Goal: Task Accomplishment & Management: Manage account settings

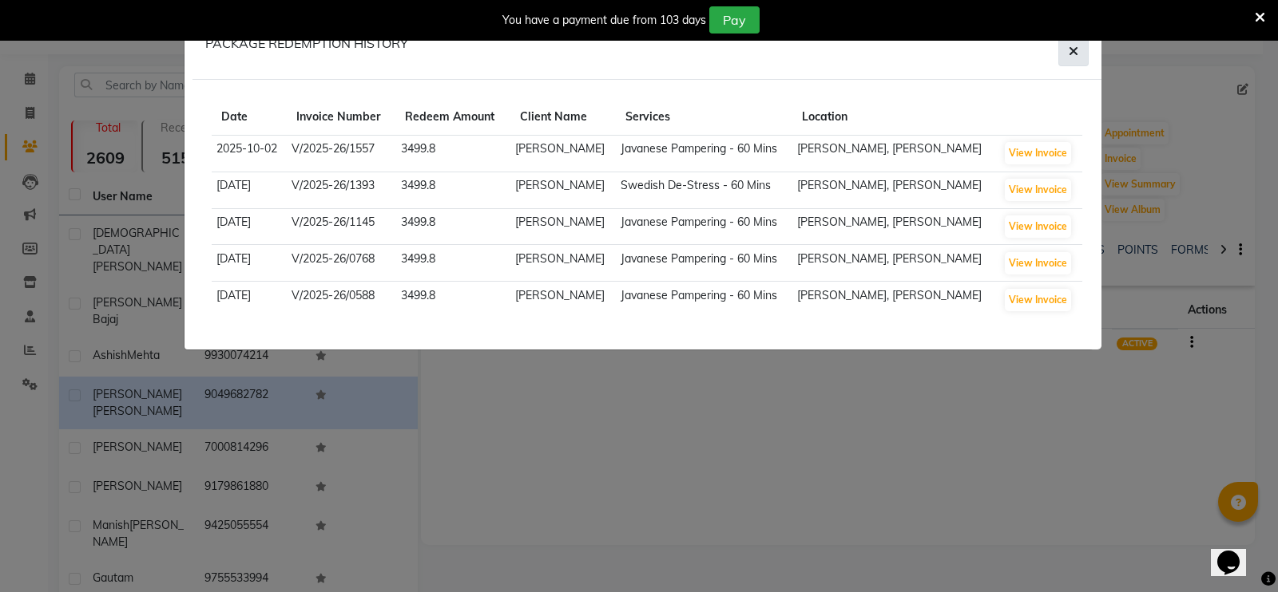
click at [1069, 54] on icon "button" at bounding box center [1073, 51] width 10 height 13
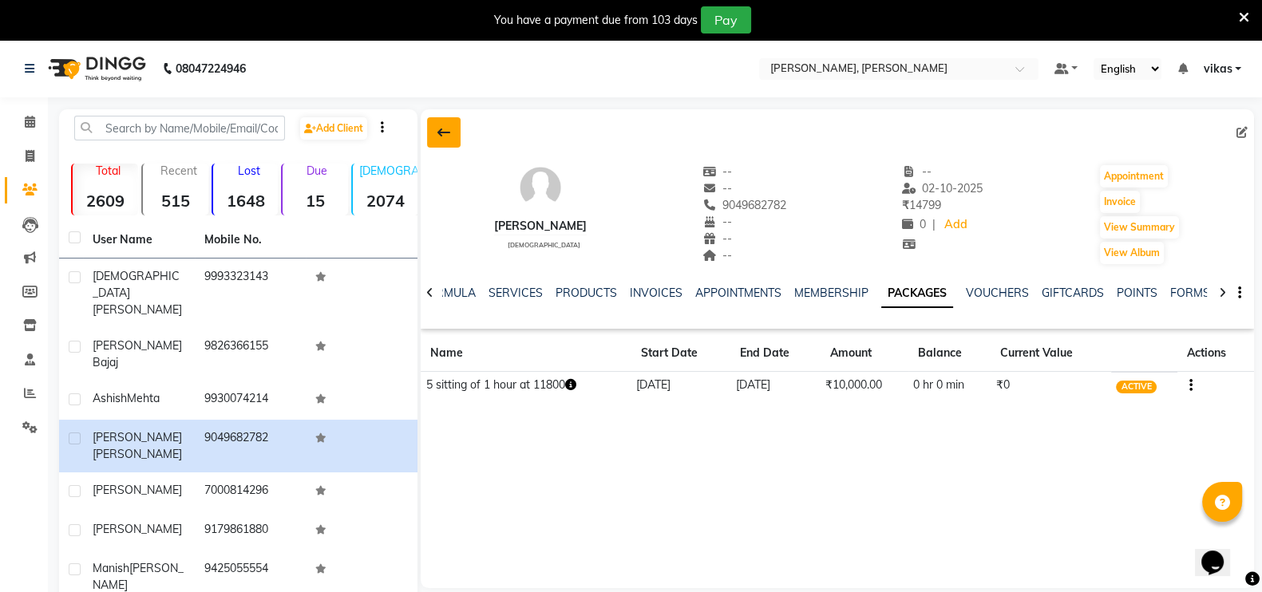
click at [436, 133] on button at bounding box center [444, 132] width 34 height 30
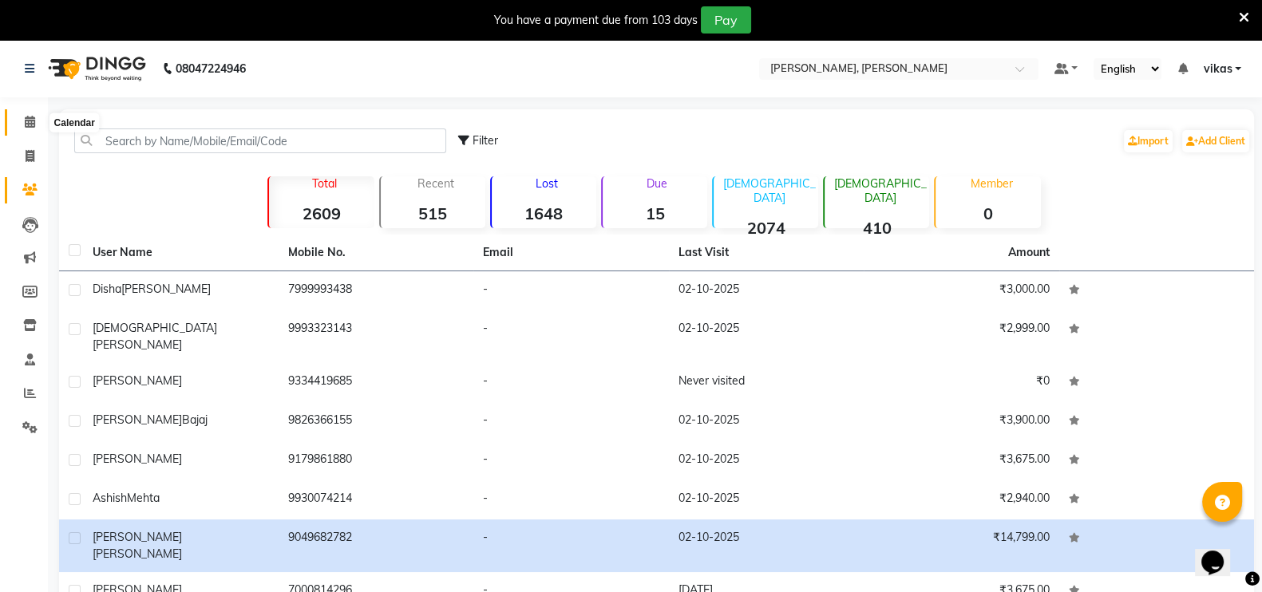
click at [21, 129] on span at bounding box center [30, 122] width 28 height 18
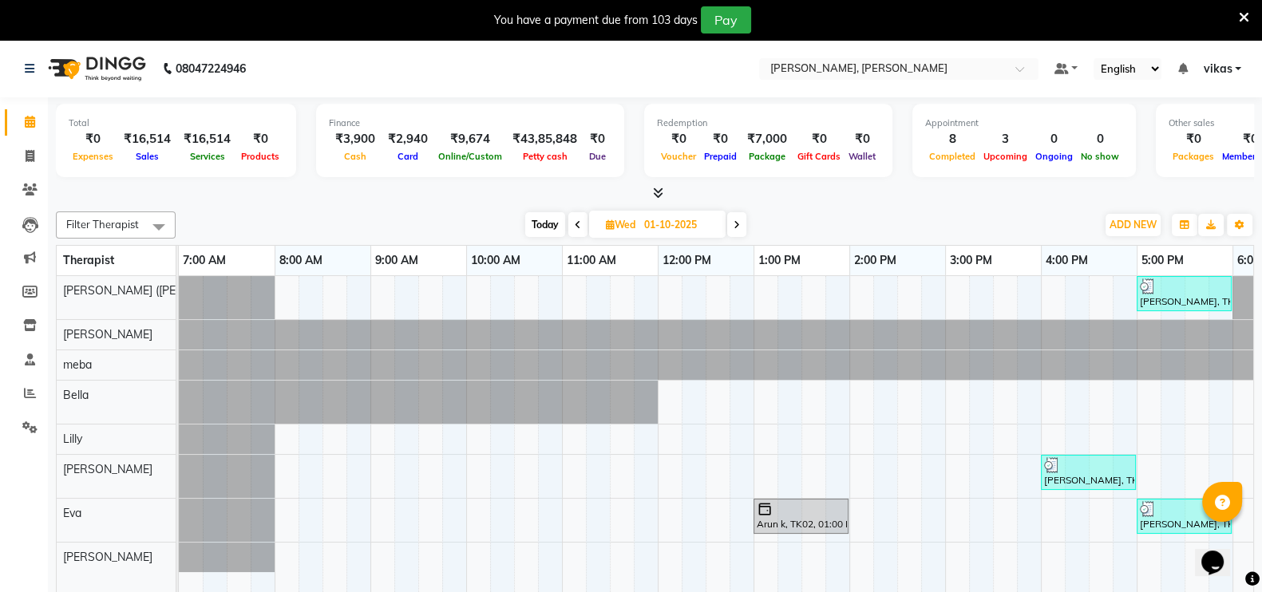
click at [606, 220] on icon at bounding box center [610, 225] width 9 height 10
select select "10"
select select "2025"
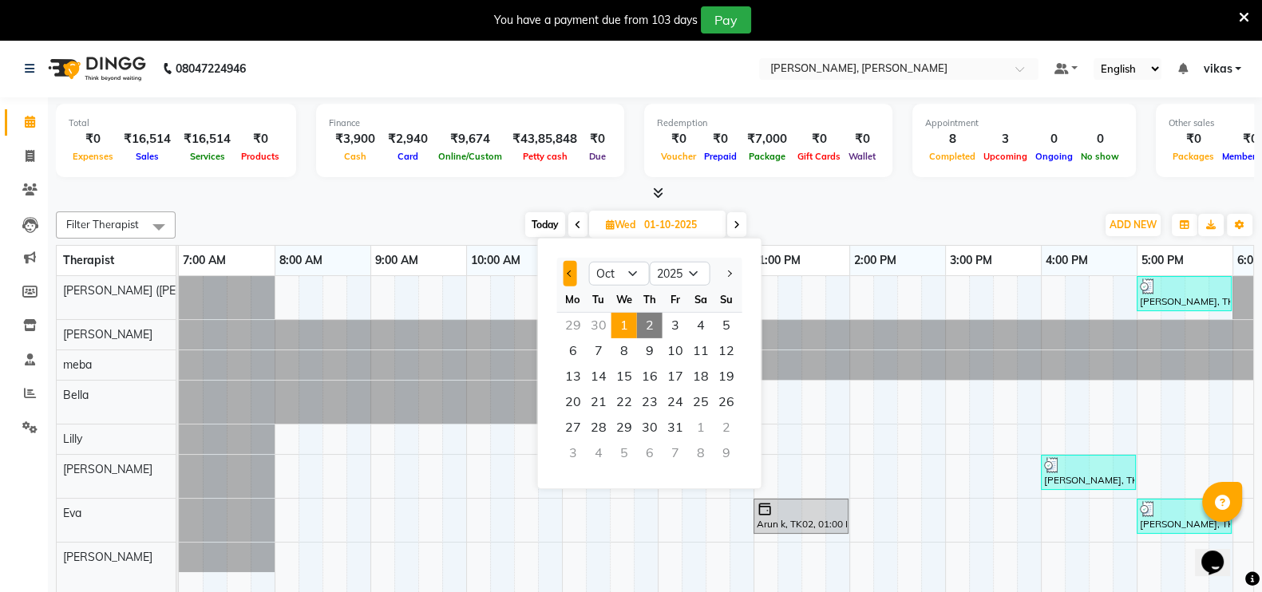
click at [570, 271] on span "Previous month" at bounding box center [570, 274] width 6 height 6
select select "9"
click at [620, 399] on span "24" at bounding box center [625, 403] width 26 height 26
type input "24-09-2025"
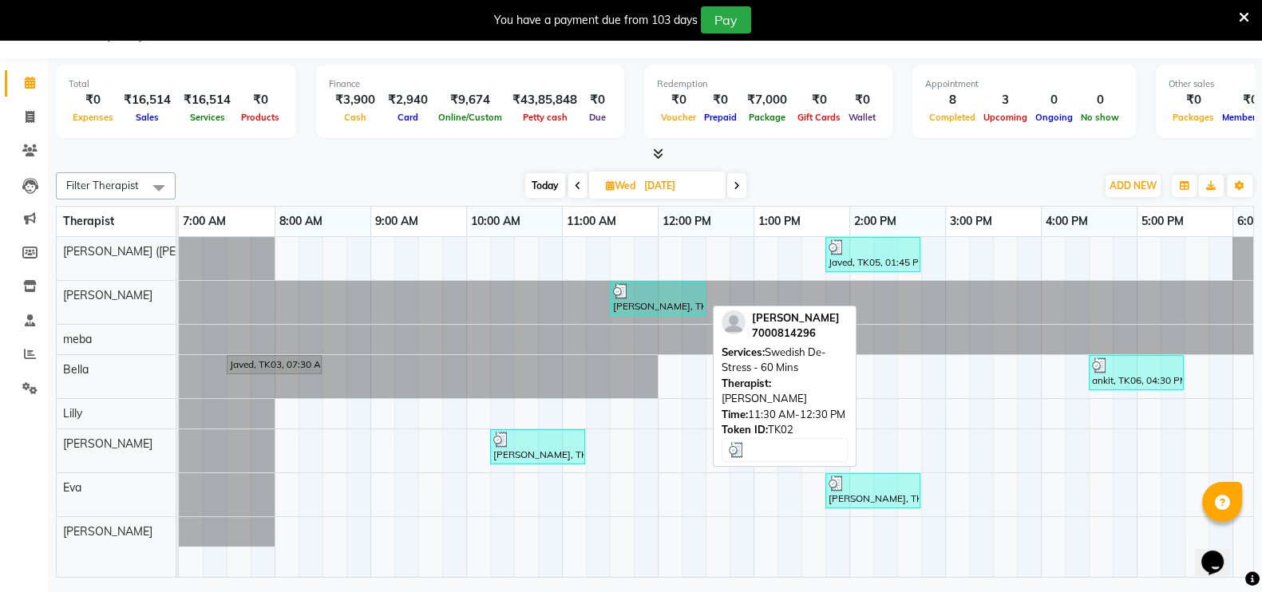
click at [654, 298] on div "Viday Dube, TK02, 11:30 AM-12:30 PM, Swedish De-Stress - 60 Mins" at bounding box center [658, 298] width 92 height 30
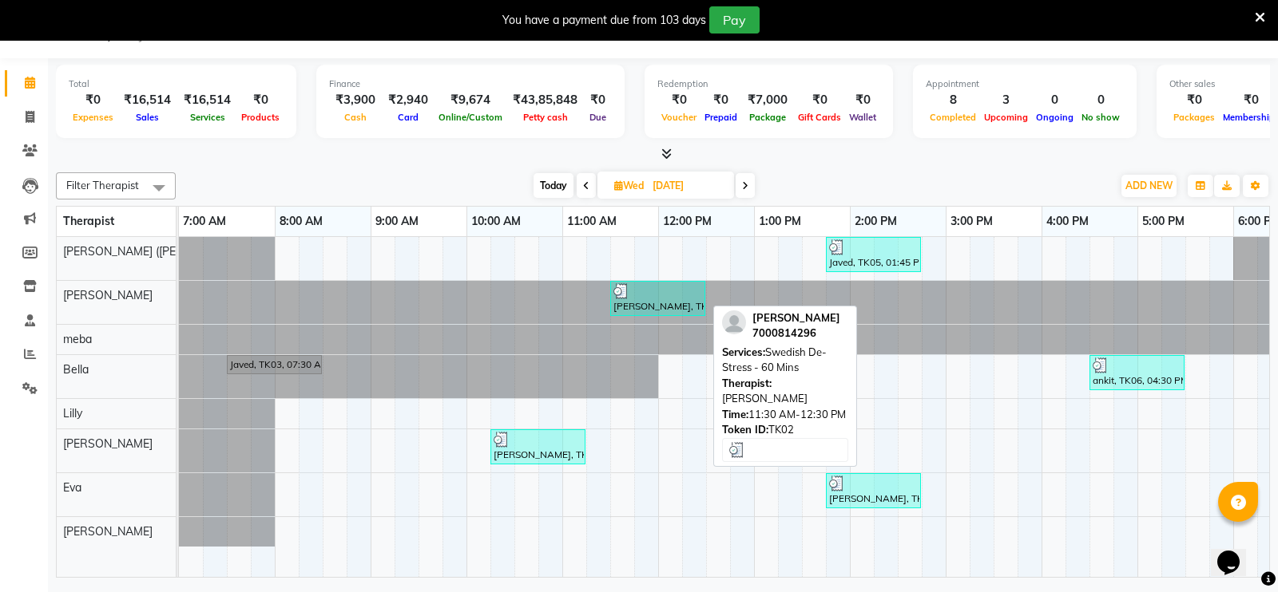
select select "3"
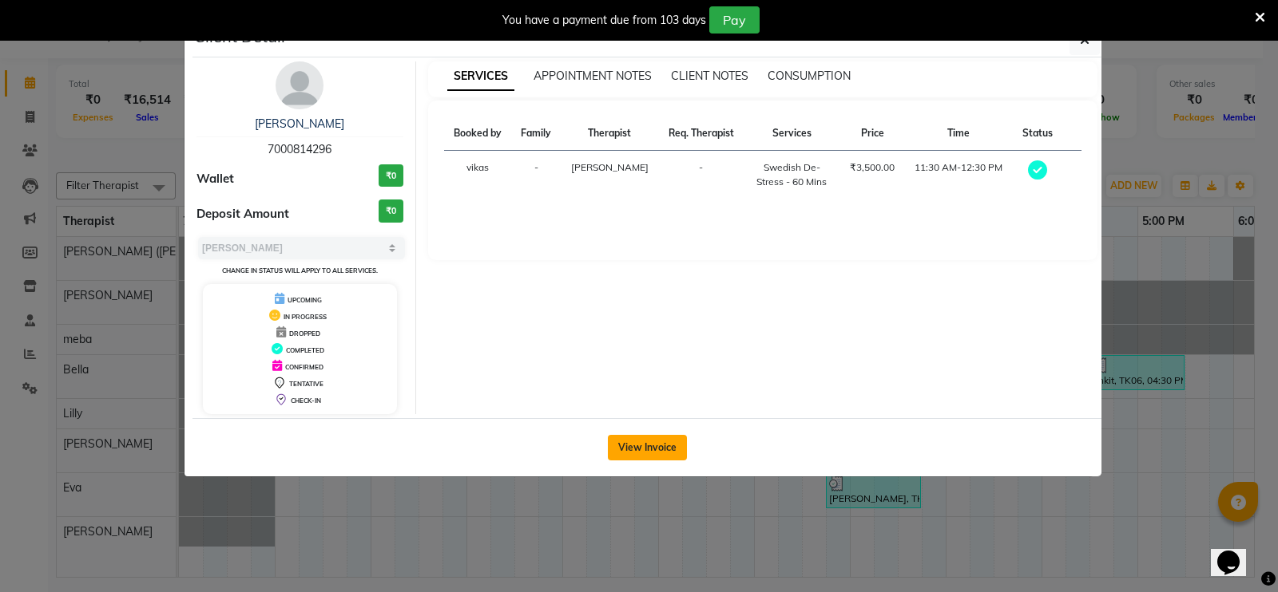
click at [638, 443] on button "View Invoice" at bounding box center [647, 448] width 79 height 26
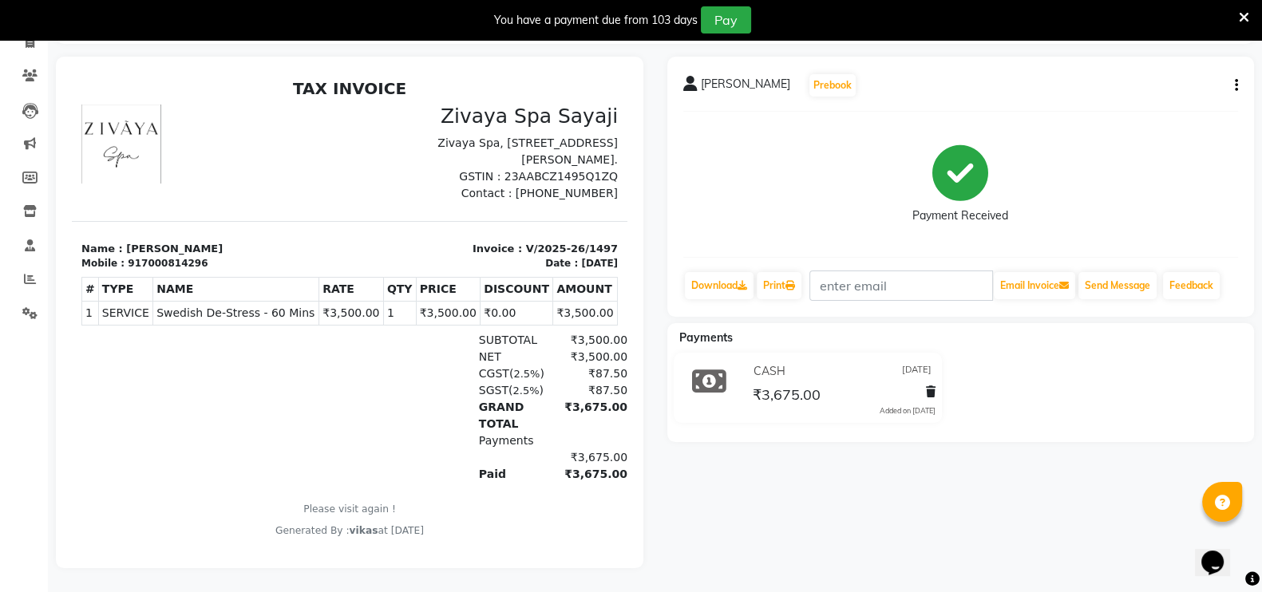
click at [1243, 15] on icon at bounding box center [1244, 17] width 10 height 14
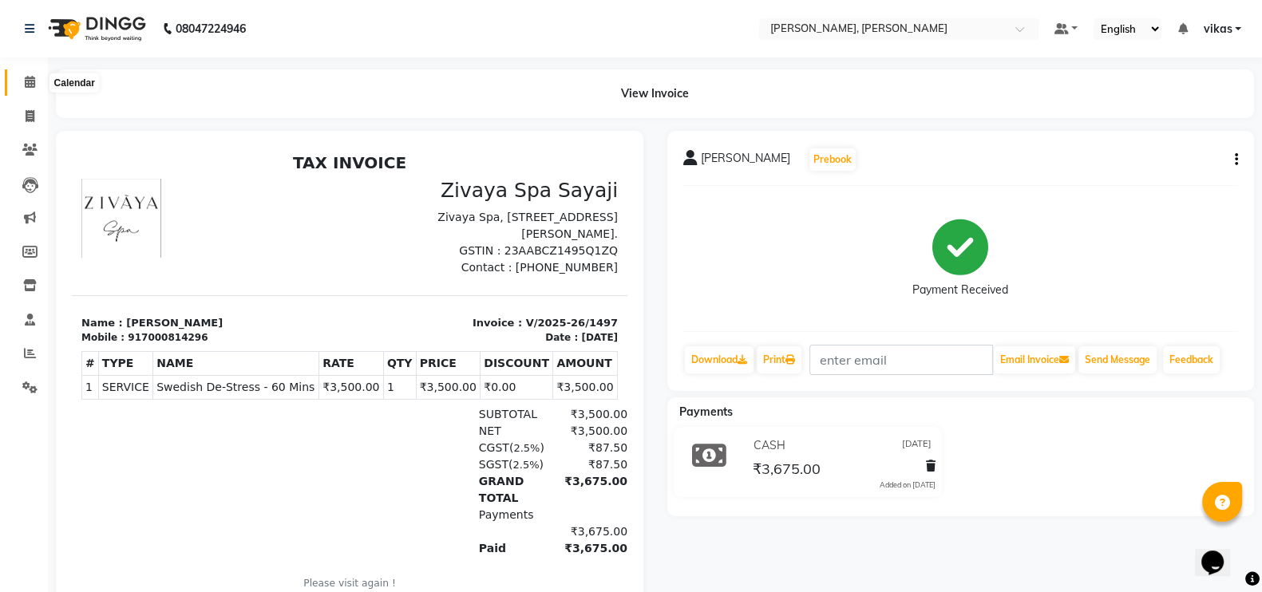
drag, startPoint x: 18, startPoint y: 101, endPoint x: 24, endPoint y: 80, distance: 21.5
click at [24, 80] on ul "Calendar Invoice Clients Leads Marketing Members Inventory Staff Reports Settin…" at bounding box center [24, 238] width 48 height 347
click at [25, 80] on icon at bounding box center [30, 82] width 10 height 12
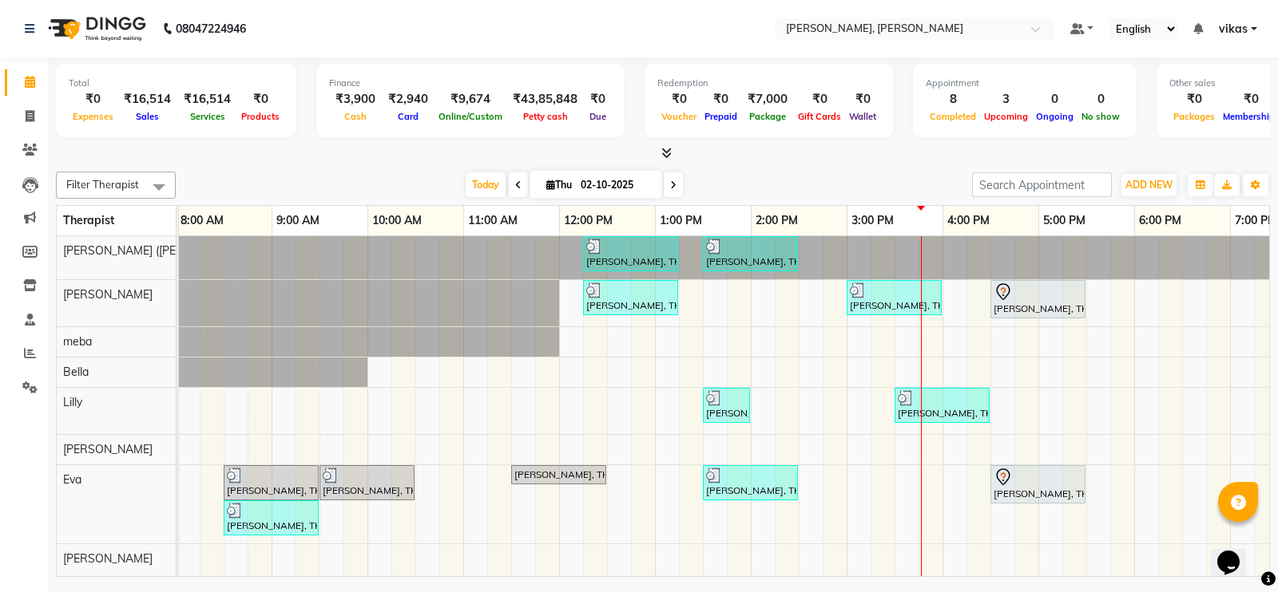
scroll to position [0, 99]
click at [471, 177] on span "Today" at bounding box center [486, 184] width 40 height 25
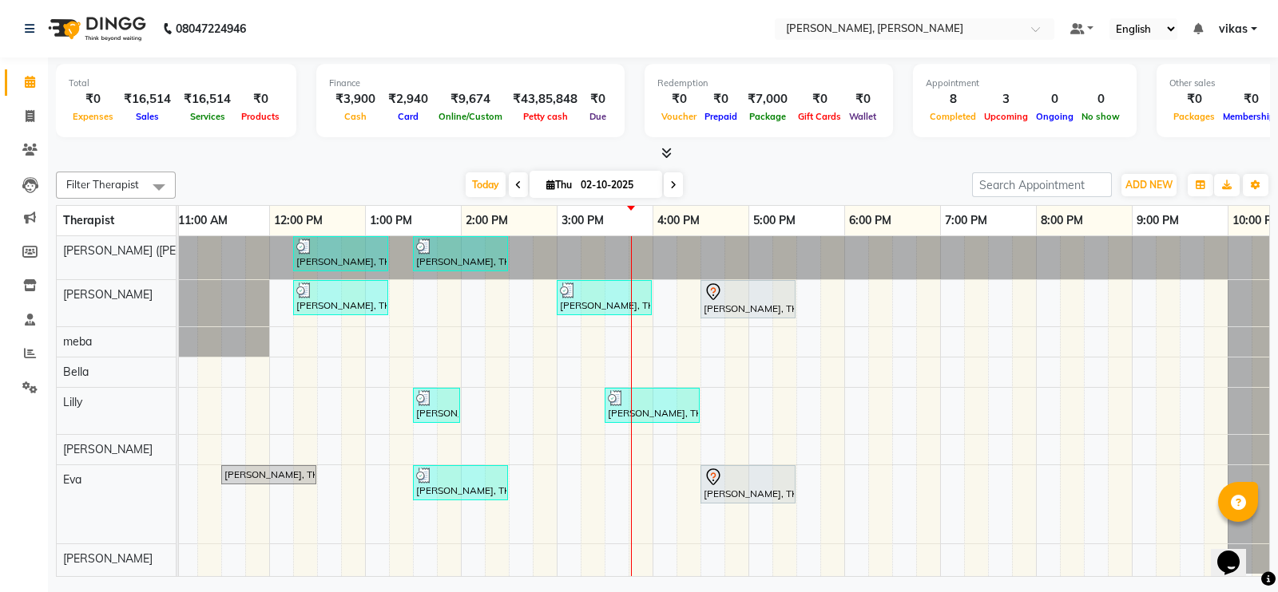
scroll to position [0, 390]
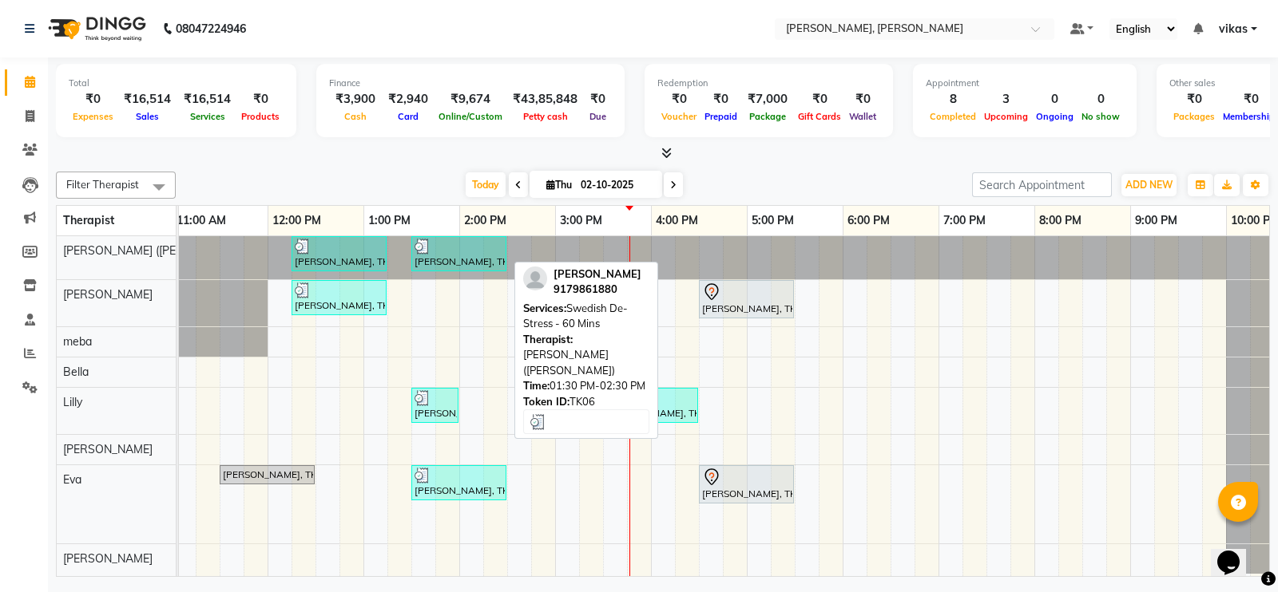
click at [445, 254] on div "Reema, TK06, 01:30 PM-02:30 PM, Swedish De-Stress - 60 Mins" at bounding box center [459, 254] width 92 height 30
select select "3"
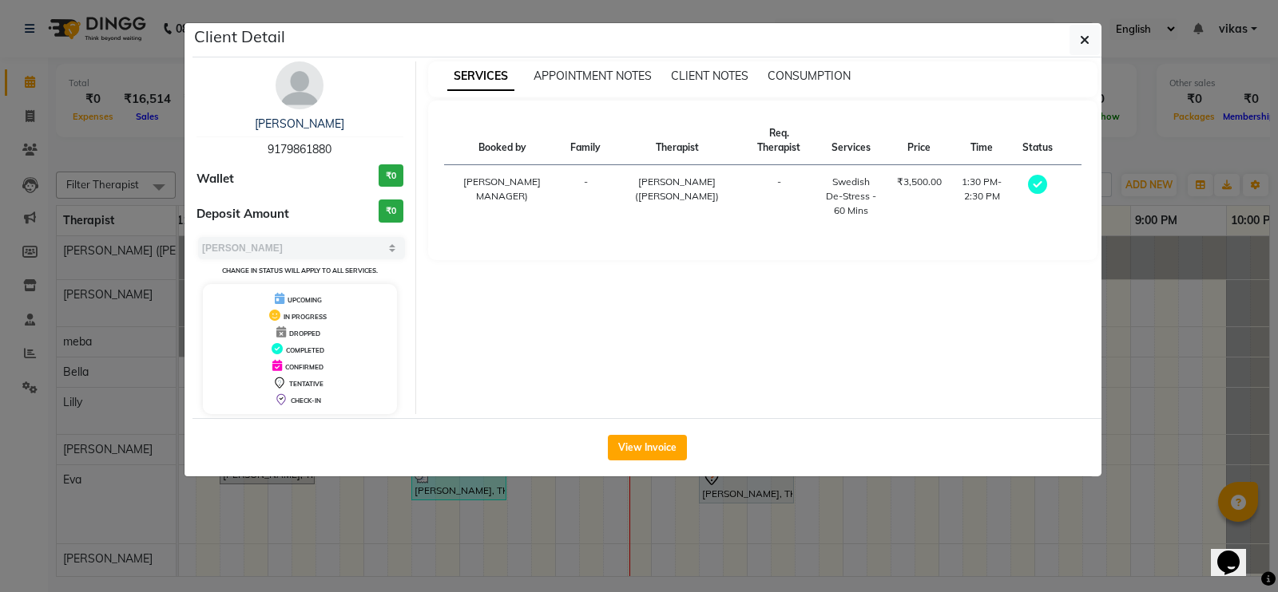
click at [1126, 300] on ngb-modal-window "Client Detail Reema 9179861880 Wallet ₹0 Deposit Amount ₹0 Select MARK DONE UPC…" at bounding box center [639, 296] width 1278 height 592
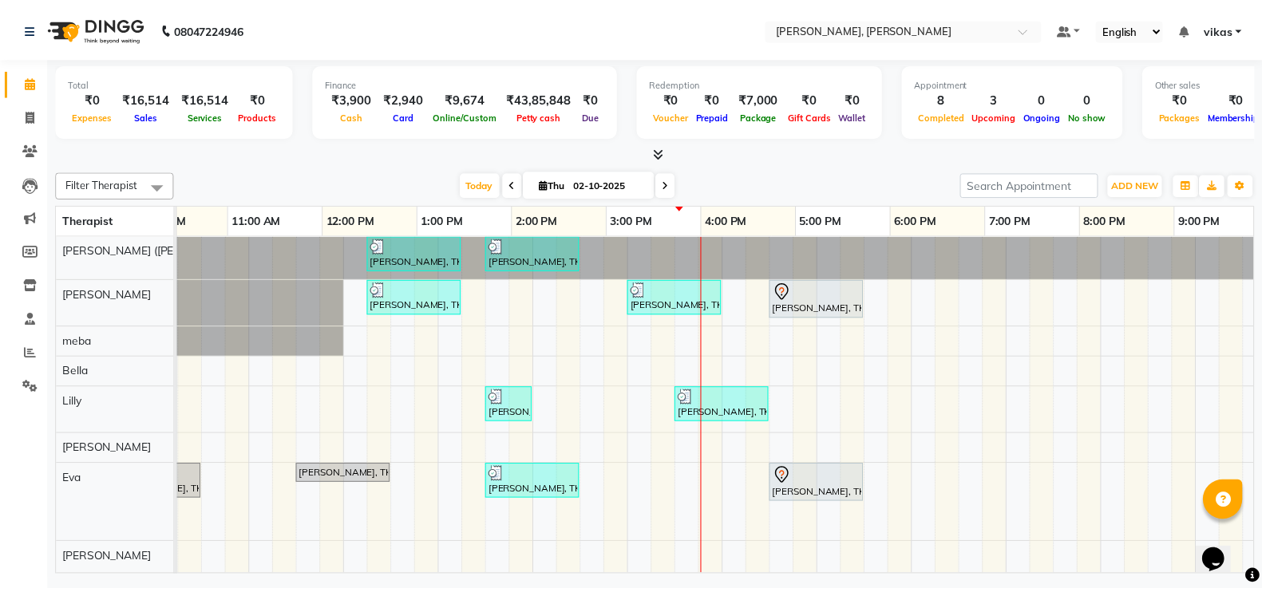
scroll to position [0, 311]
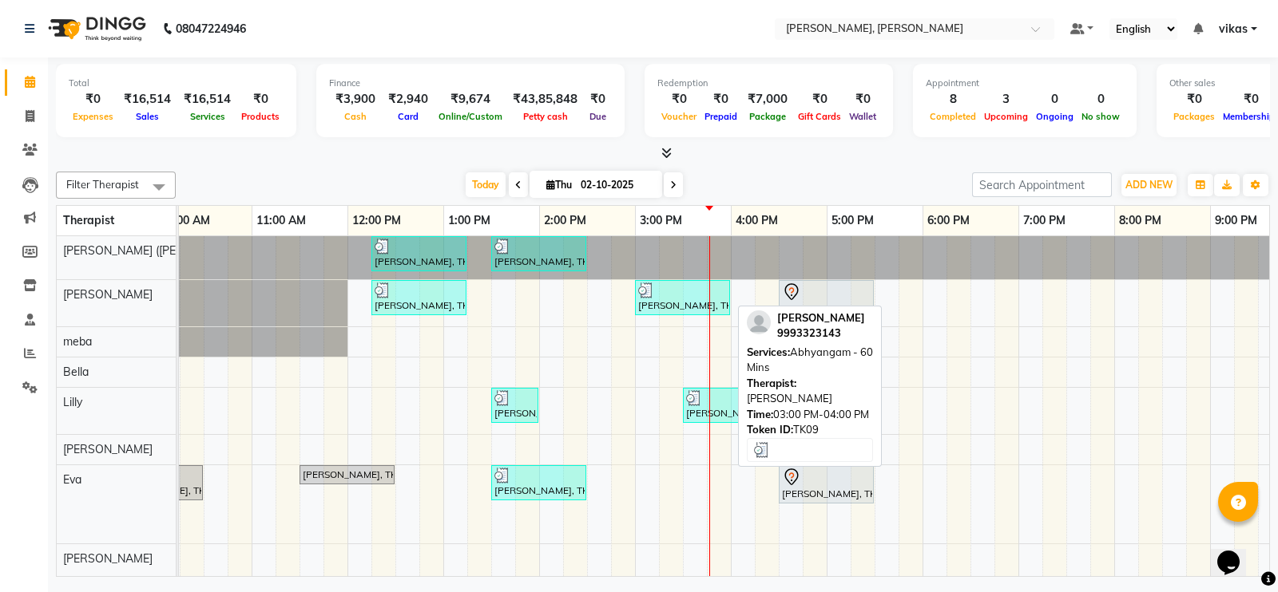
click at [699, 298] on div "Ved Maheshwari, TK09, 03:00 PM-04:00 PM, Abhyangam - 60 Mins" at bounding box center [682, 298] width 92 height 30
select select "3"
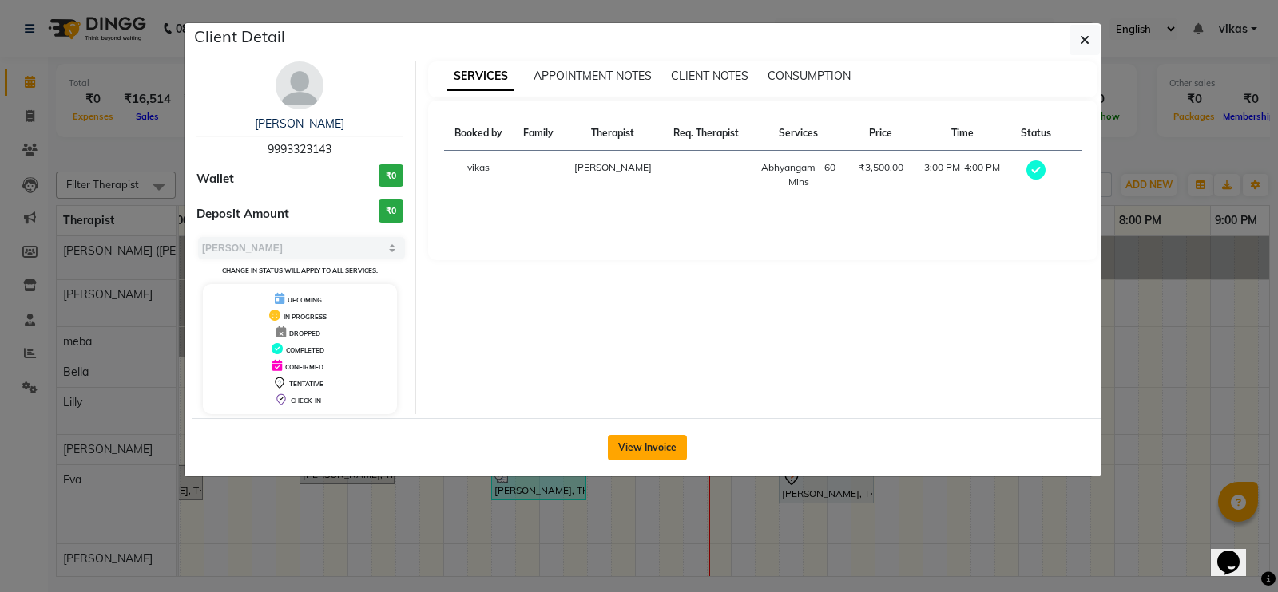
click at [632, 450] on button "View Invoice" at bounding box center [647, 448] width 79 height 26
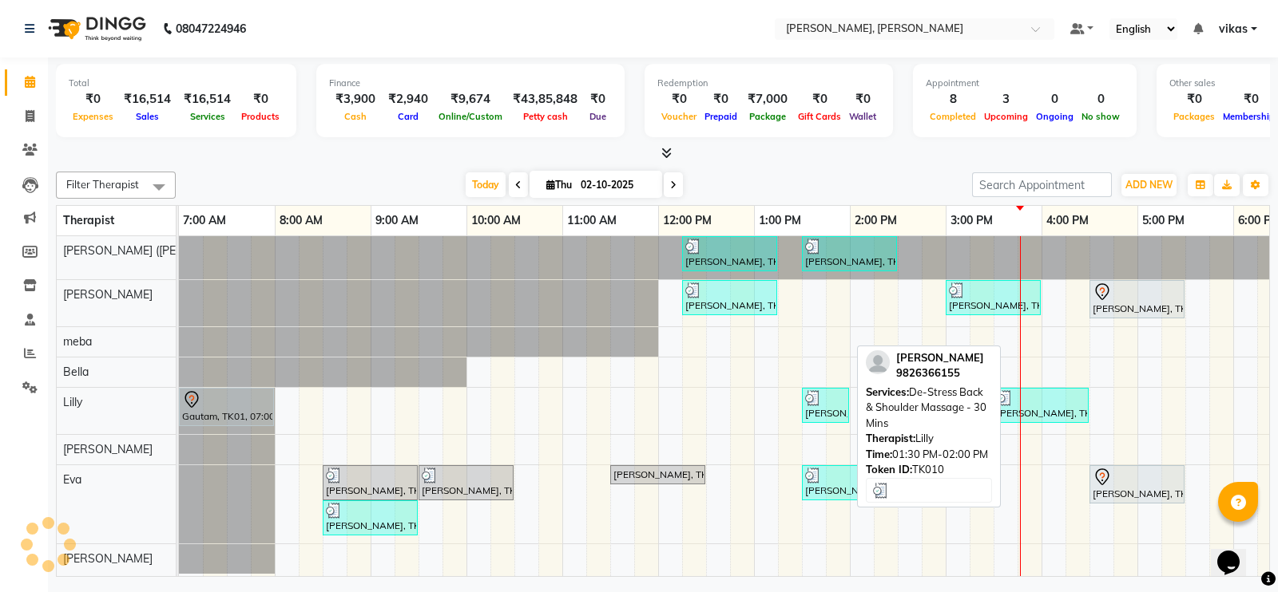
click at [818, 398] on img at bounding box center [813, 398] width 16 height 16
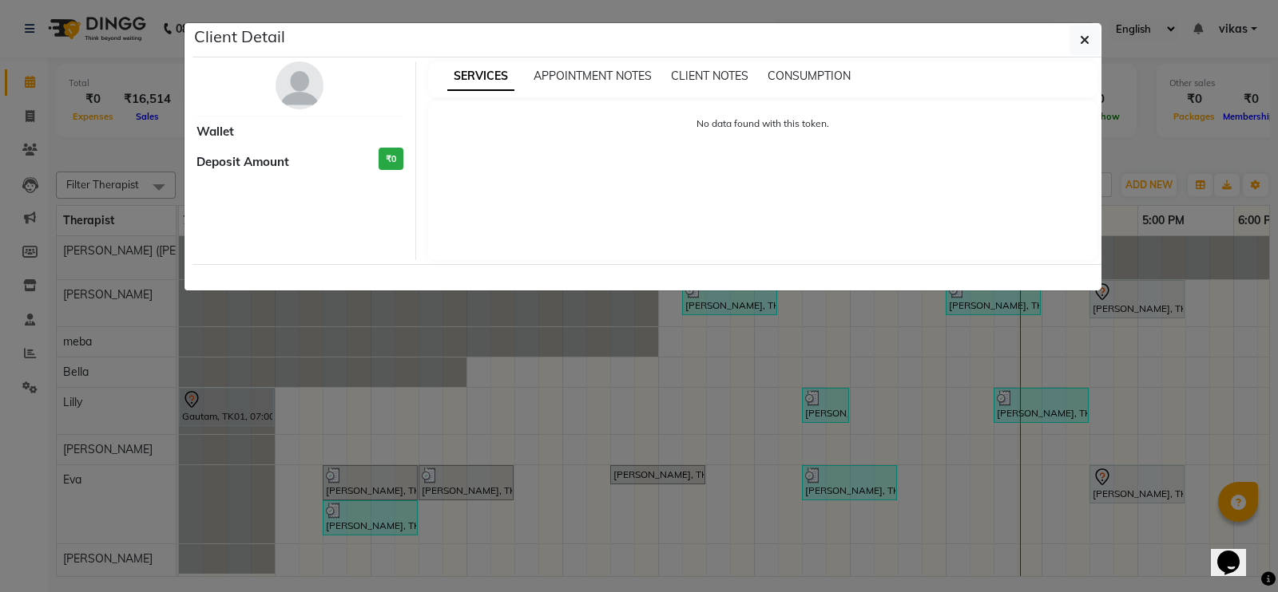
select select "3"
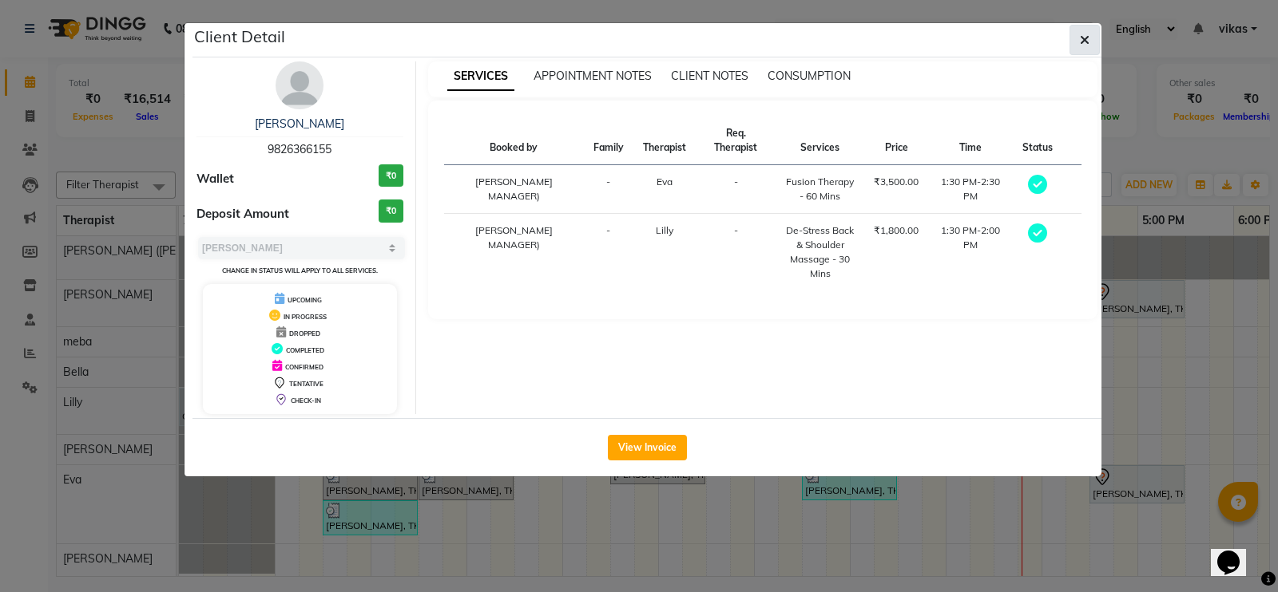
click at [1075, 25] on button "button" at bounding box center [1084, 40] width 30 height 30
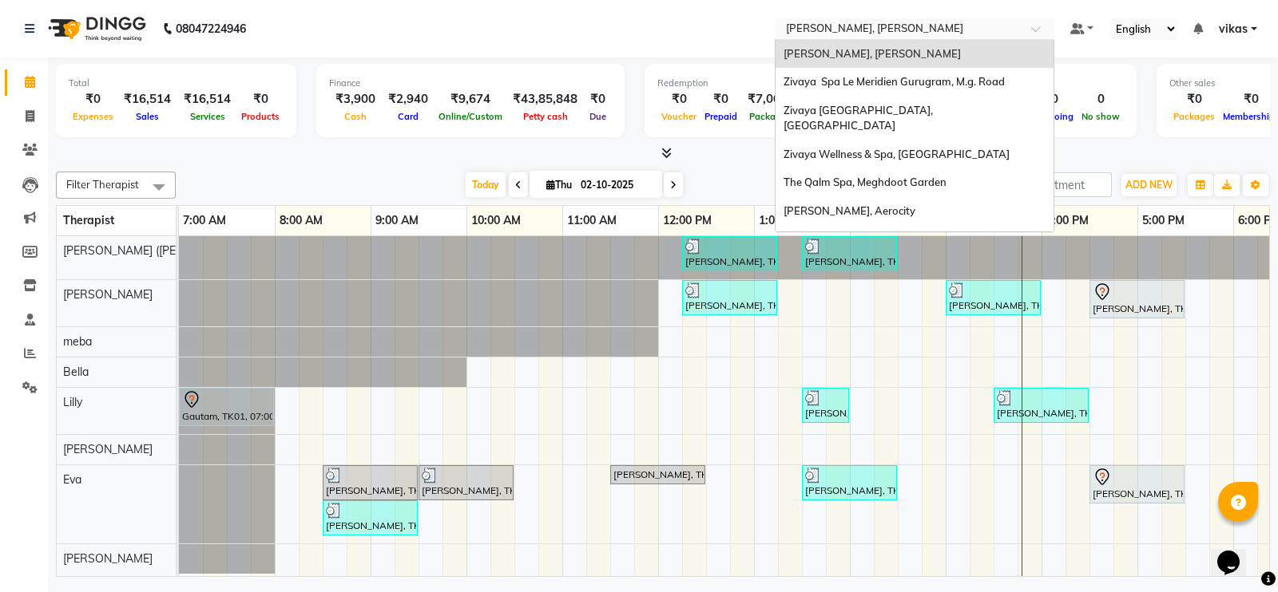
click at [862, 26] on input "text" at bounding box center [899, 30] width 232 height 16
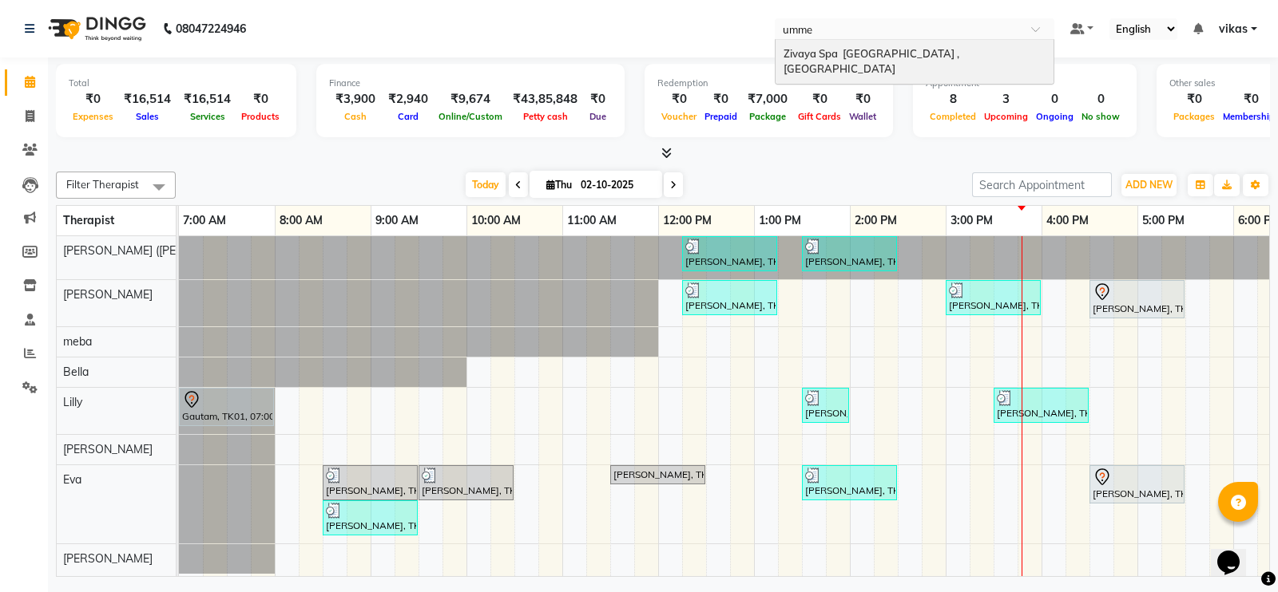
type input "ummed"
click at [854, 54] on span "Zivaya Spa The Ummed Ahmedabad , Hansol" at bounding box center [872, 61] width 178 height 29
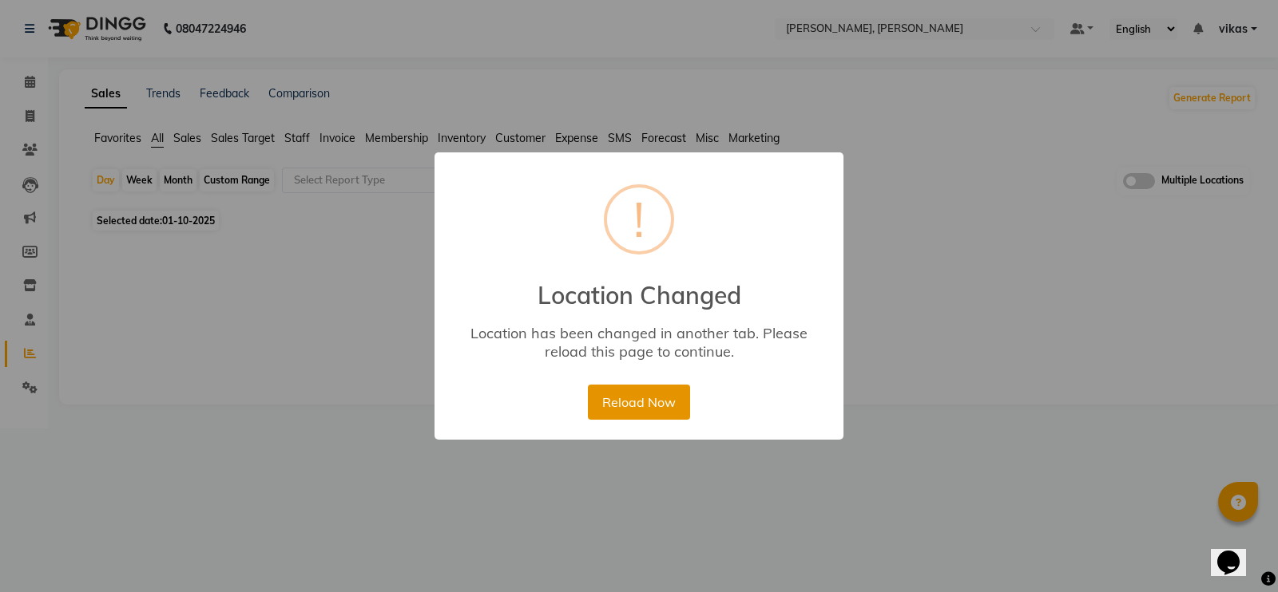
click at [648, 395] on button "Reload Now" at bounding box center [638, 402] width 101 height 35
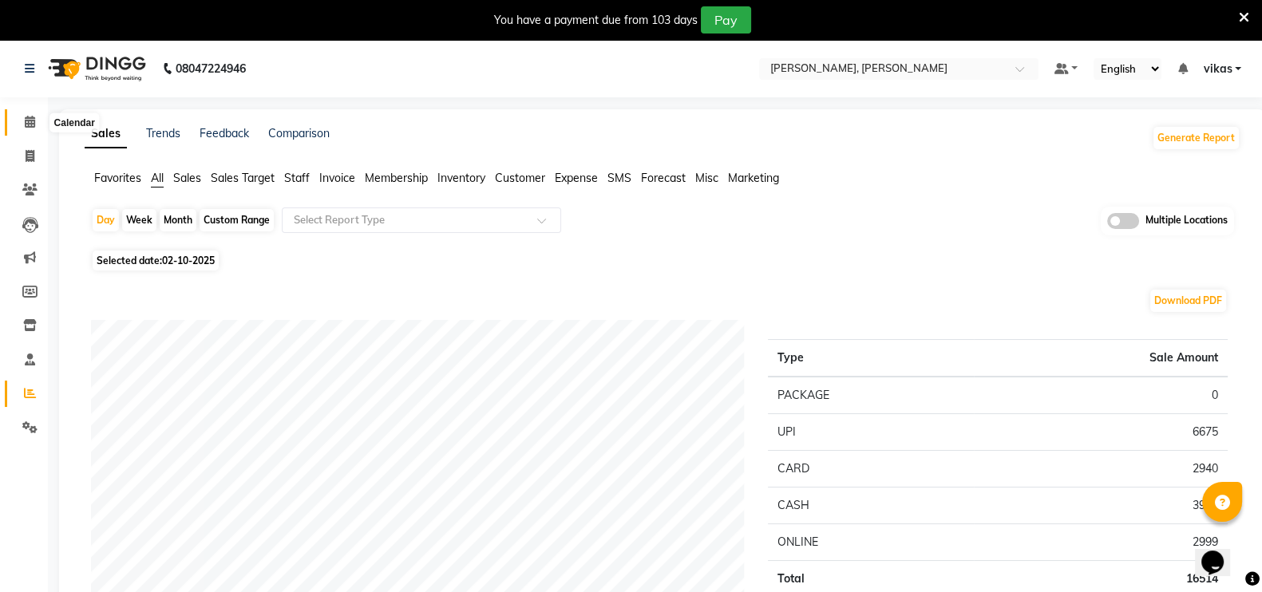
click at [17, 115] on span at bounding box center [30, 122] width 28 height 18
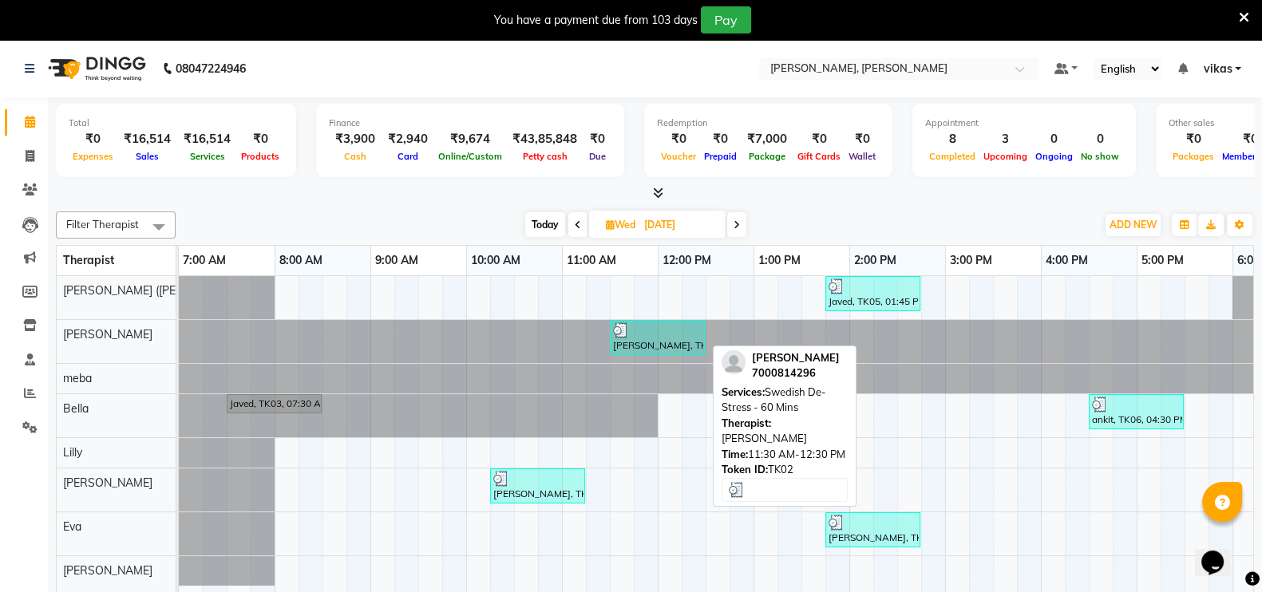
click at [684, 337] on div "[PERSON_NAME], TK02, 11:30 AM-12:30 PM, Swedish De-Stress - 60 Mins" at bounding box center [658, 338] width 92 height 30
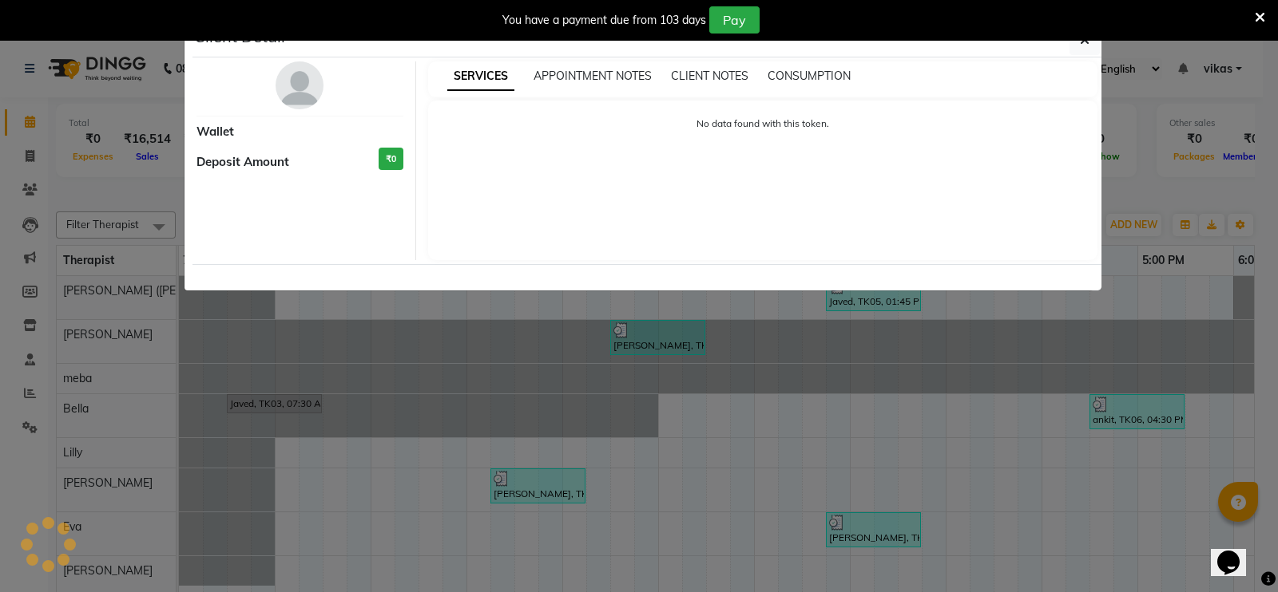
select select "3"
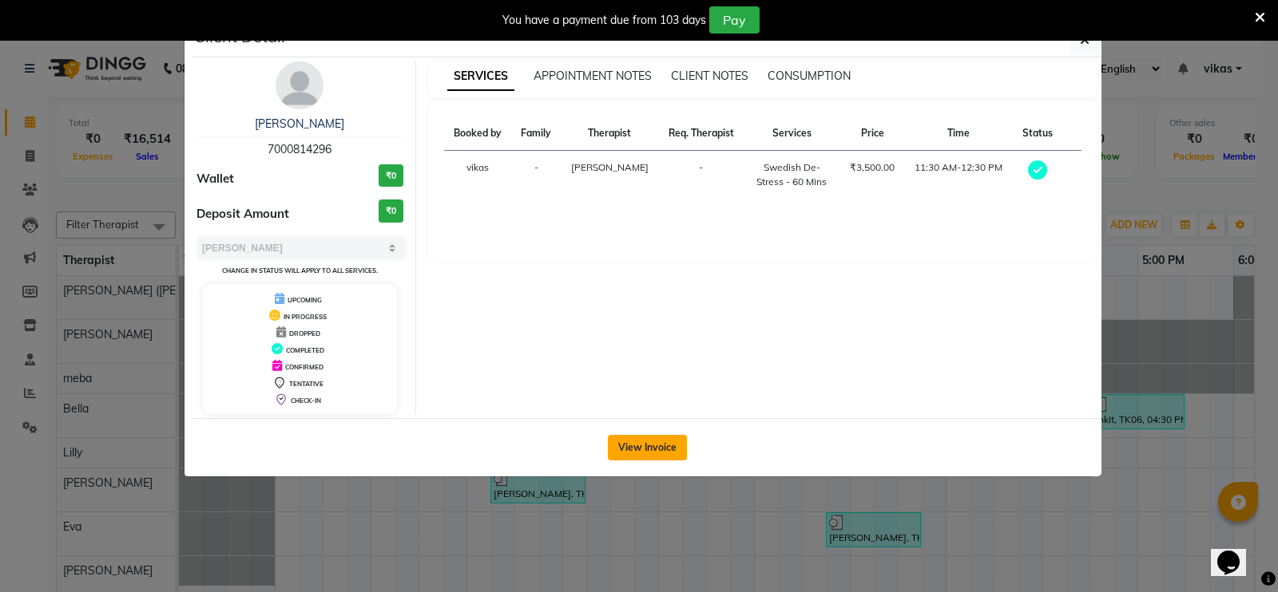
click at [621, 440] on button "View Invoice" at bounding box center [647, 448] width 79 height 26
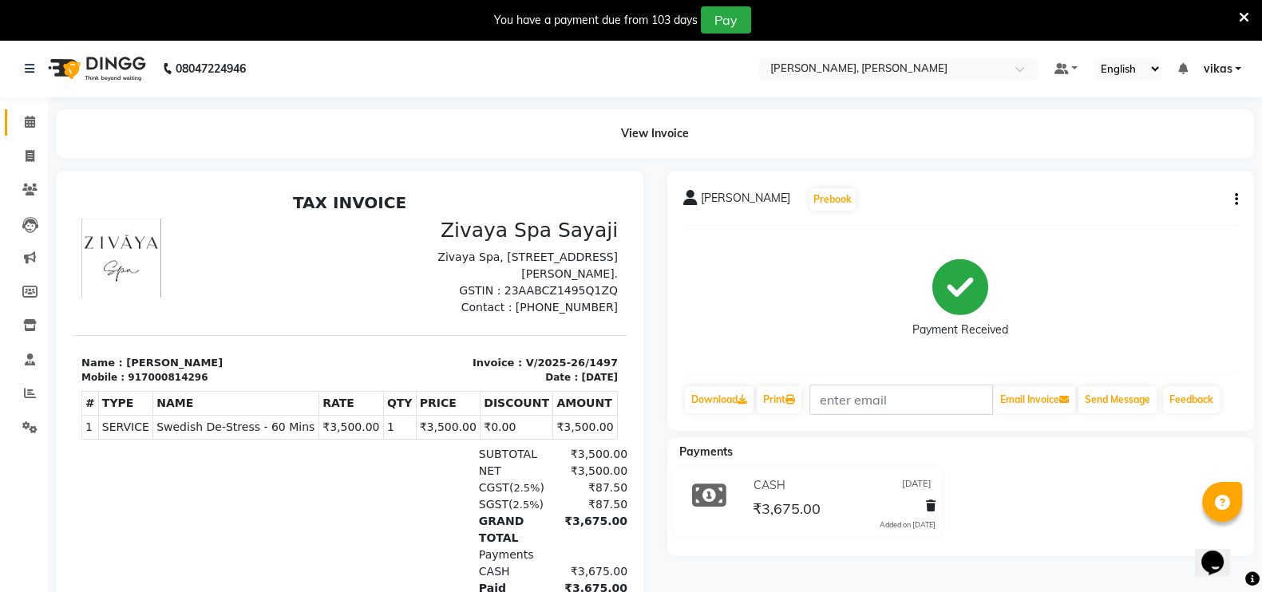
scroll to position [12, 0]
click at [28, 163] on span at bounding box center [30, 157] width 28 height 18
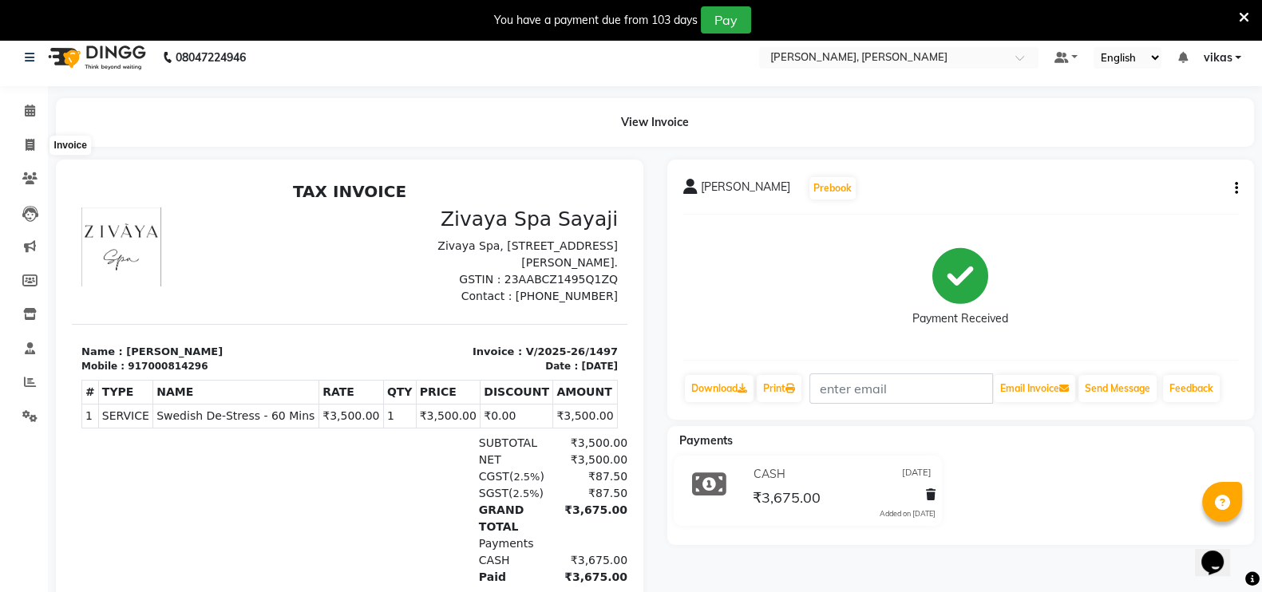
select select "6399"
select select "service"
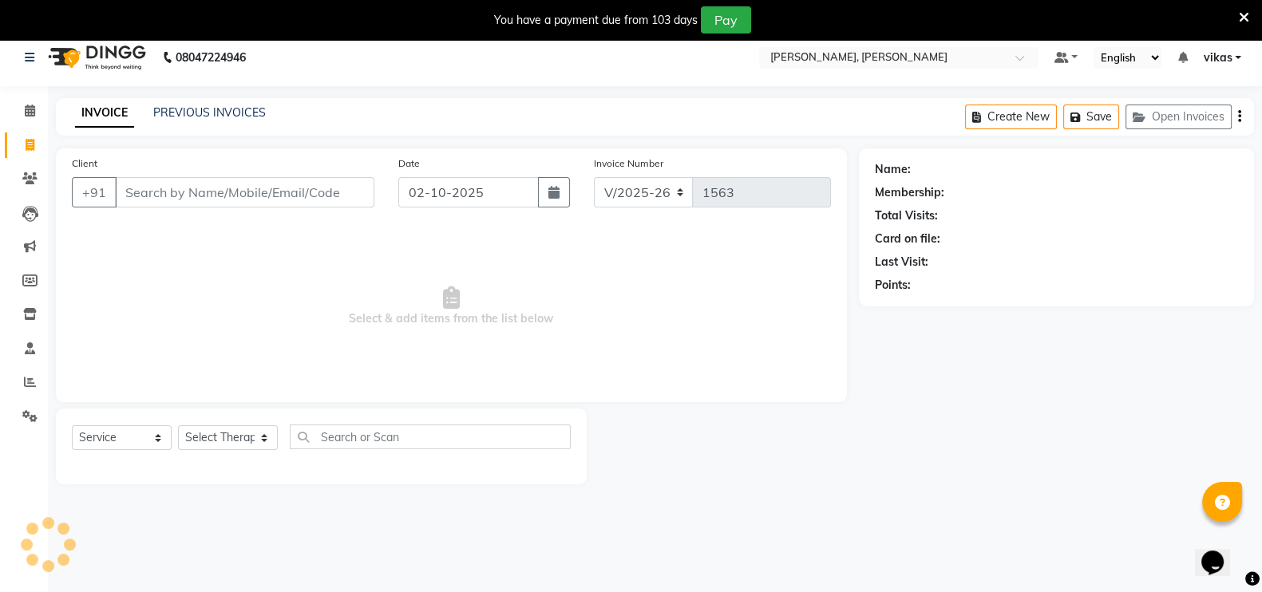
scroll to position [39, 0]
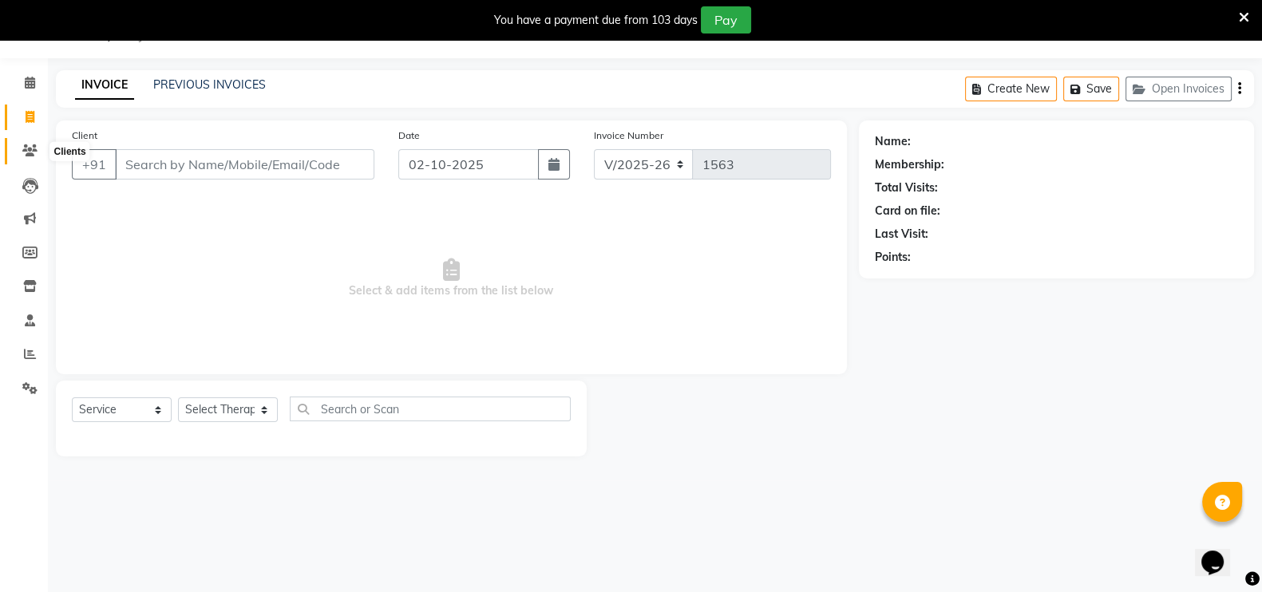
click at [28, 155] on icon at bounding box center [29, 151] width 15 height 12
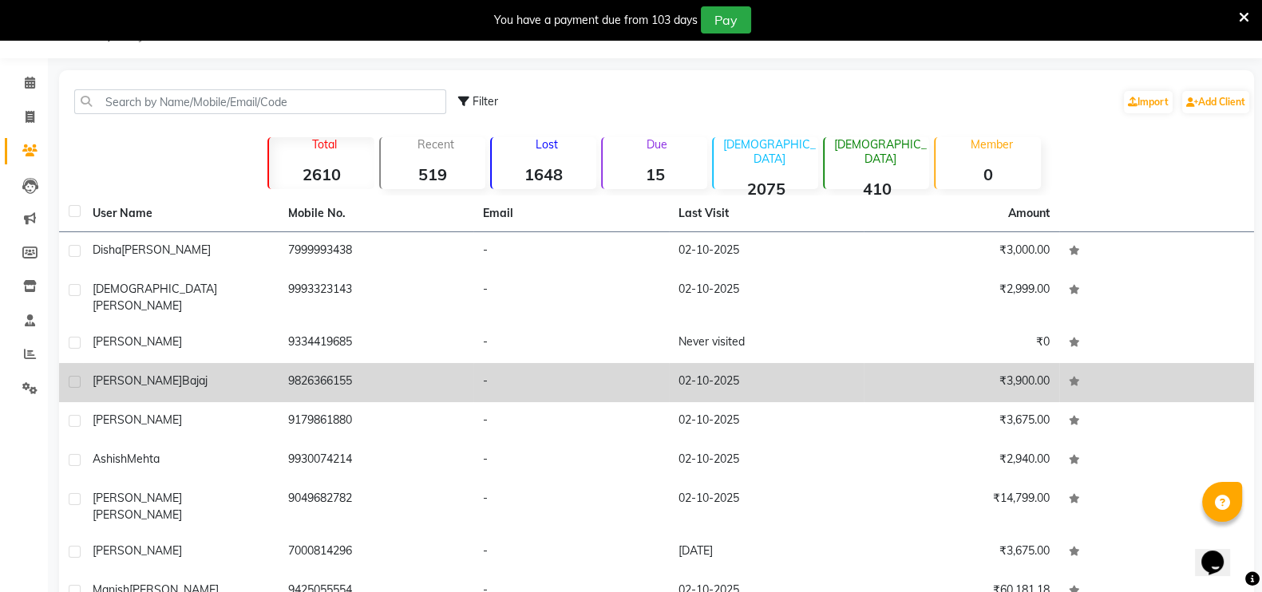
scroll to position [139, 0]
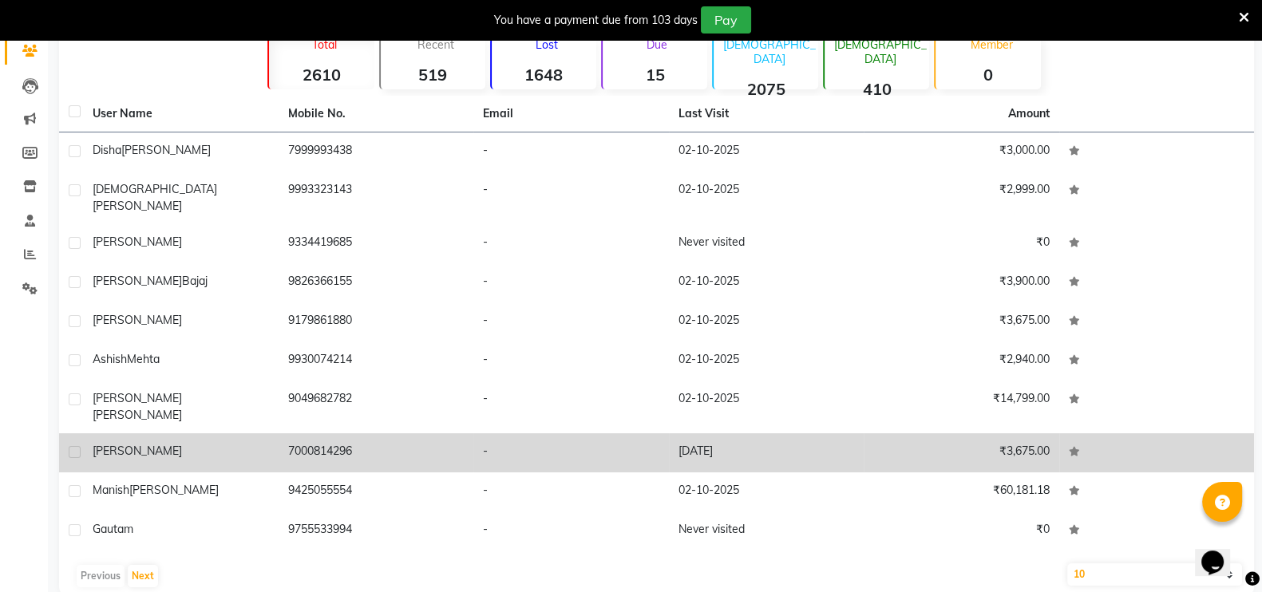
click at [244, 443] on div "Viday Dube" at bounding box center [181, 451] width 176 height 17
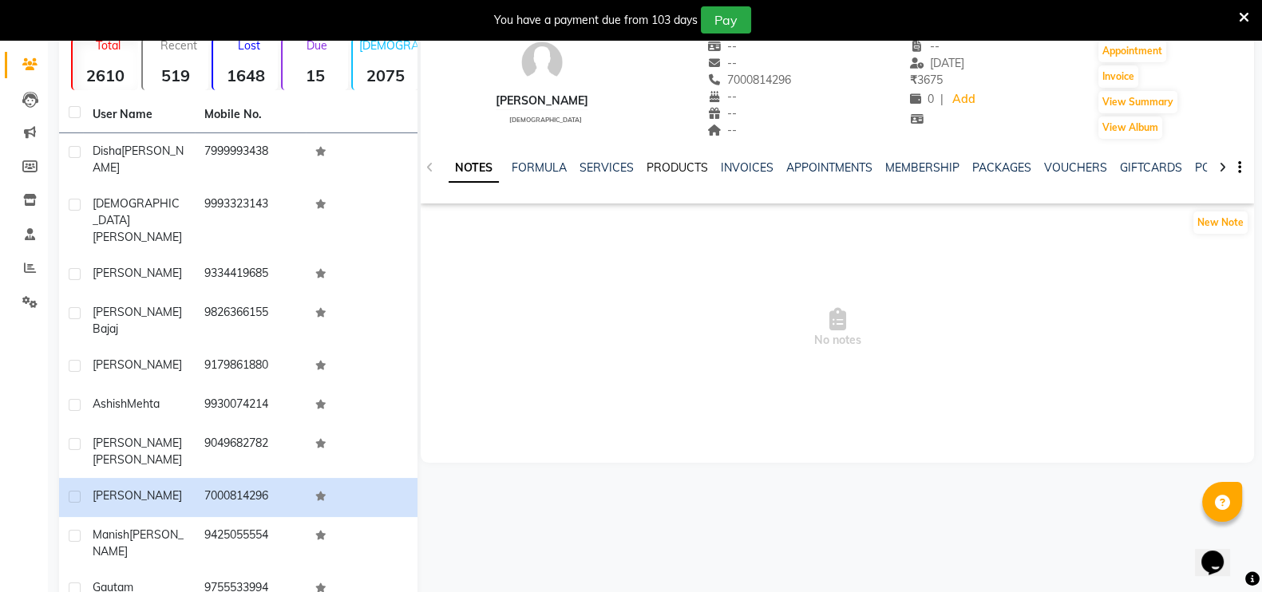
click at [691, 165] on link "PRODUCTS" at bounding box center [677, 168] width 61 height 14
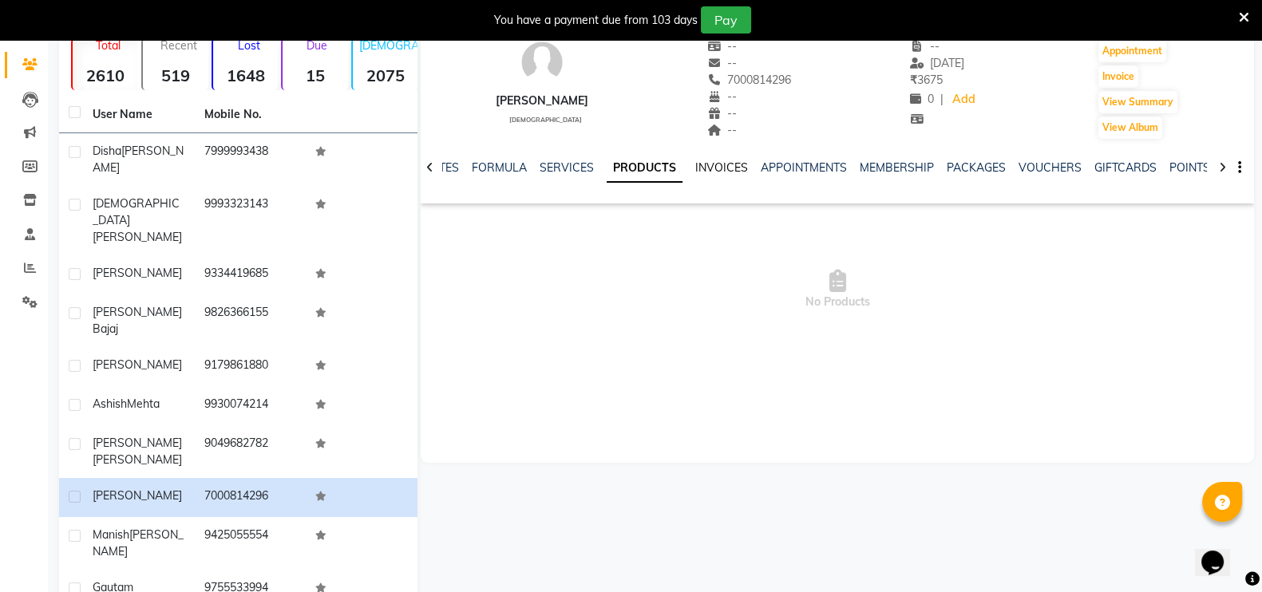
click at [731, 161] on link "INVOICES" at bounding box center [722, 168] width 53 height 14
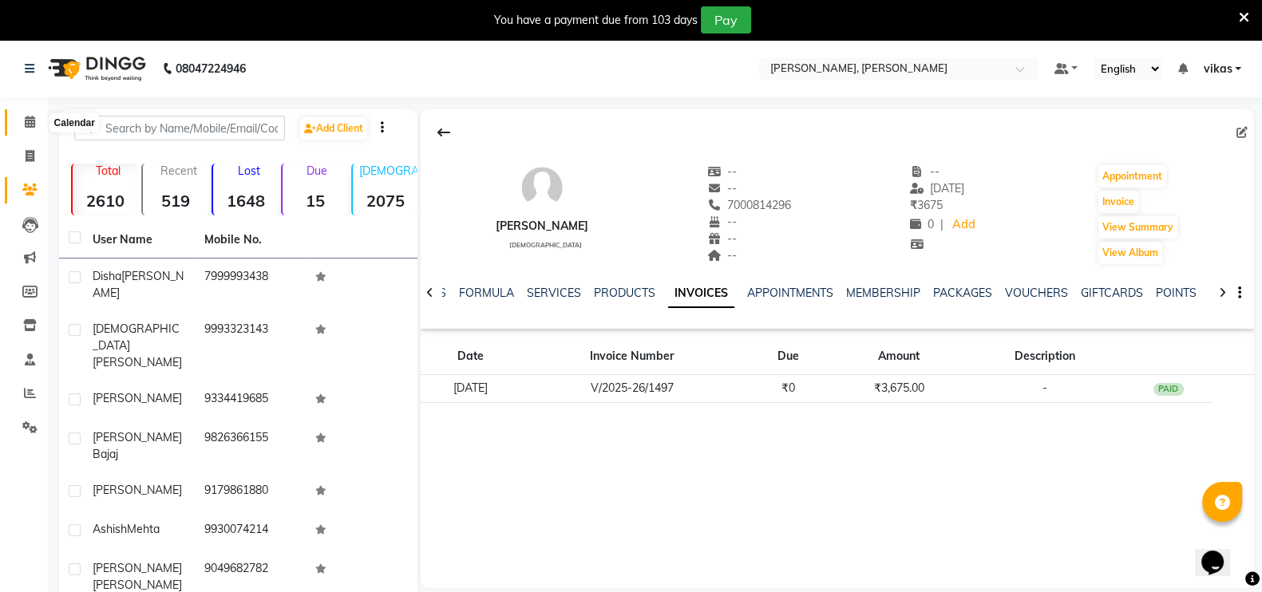
click at [39, 129] on span at bounding box center [30, 122] width 28 height 18
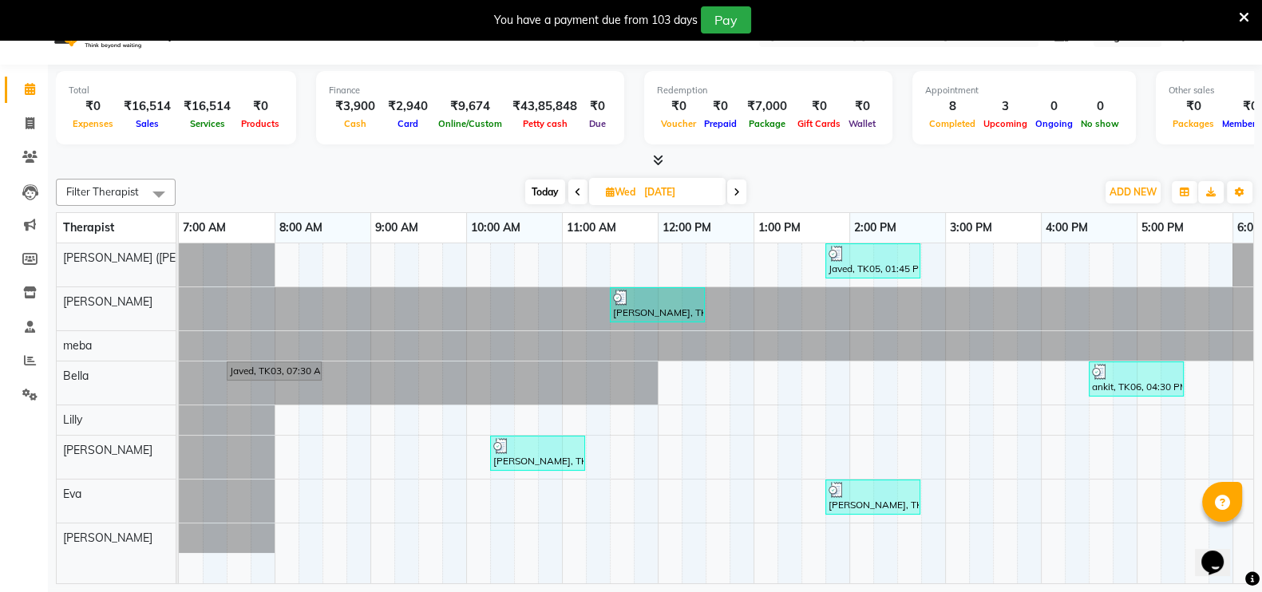
scroll to position [34, 0]
click at [547, 185] on span "Today" at bounding box center [545, 191] width 40 height 25
type input "02-10-2025"
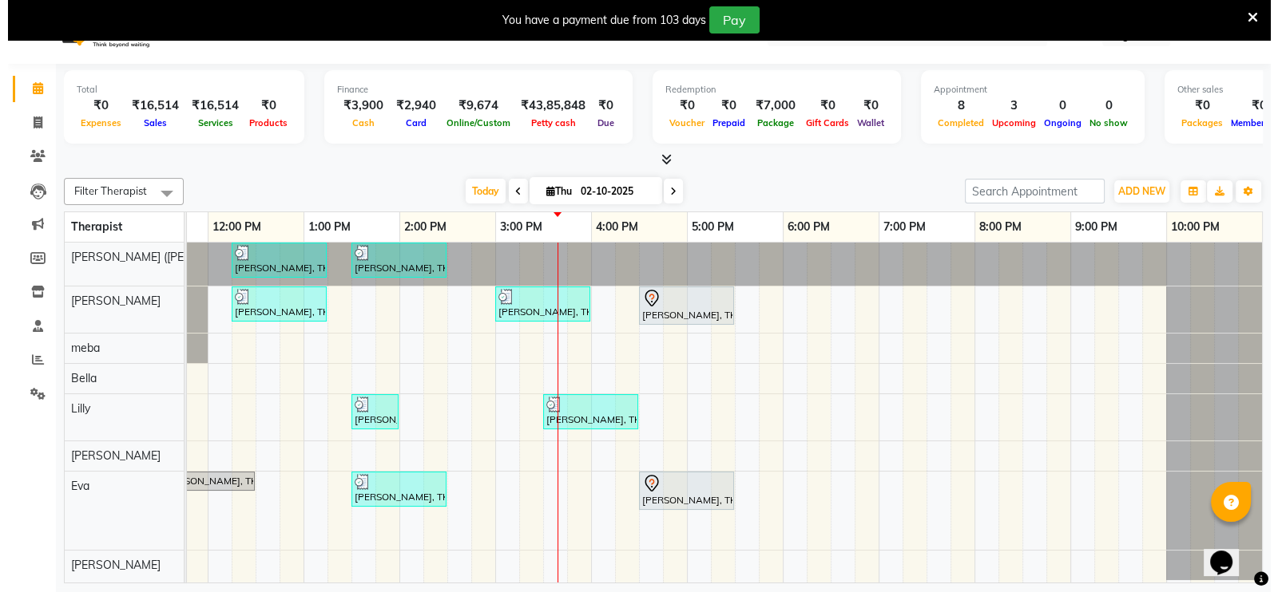
scroll to position [0, 0]
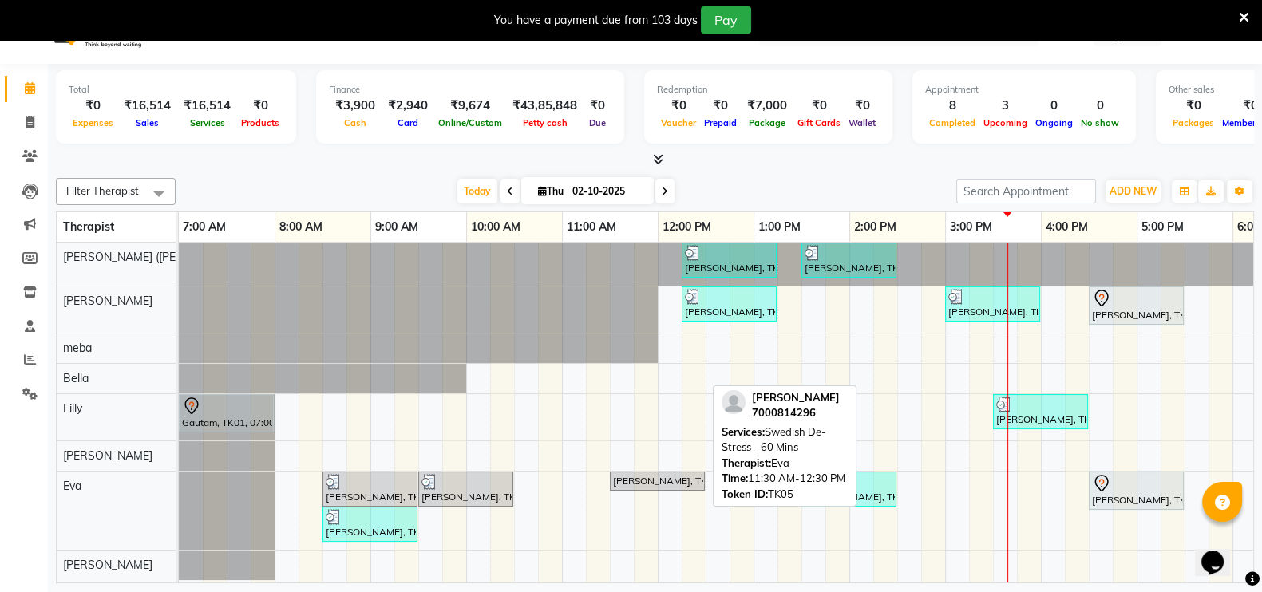
click at [658, 478] on div "Viday Dube, TK05, 11:30 AM-12:30 PM, Swedish De-Stress - 60 Mins" at bounding box center [658, 481] width 92 height 14
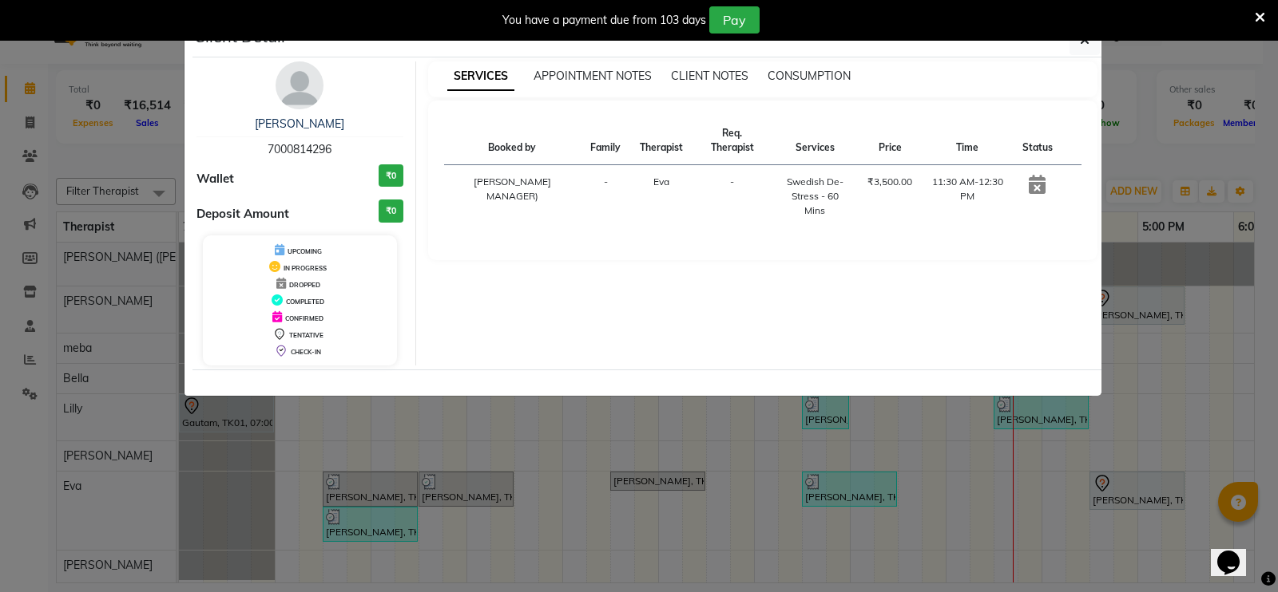
click at [1253, 16] on div "You have a payment due from 103 days Pay" at bounding box center [630, 19] width 1248 height 27
click at [1262, 14] on icon at bounding box center [1259, 17] width 10 height 14
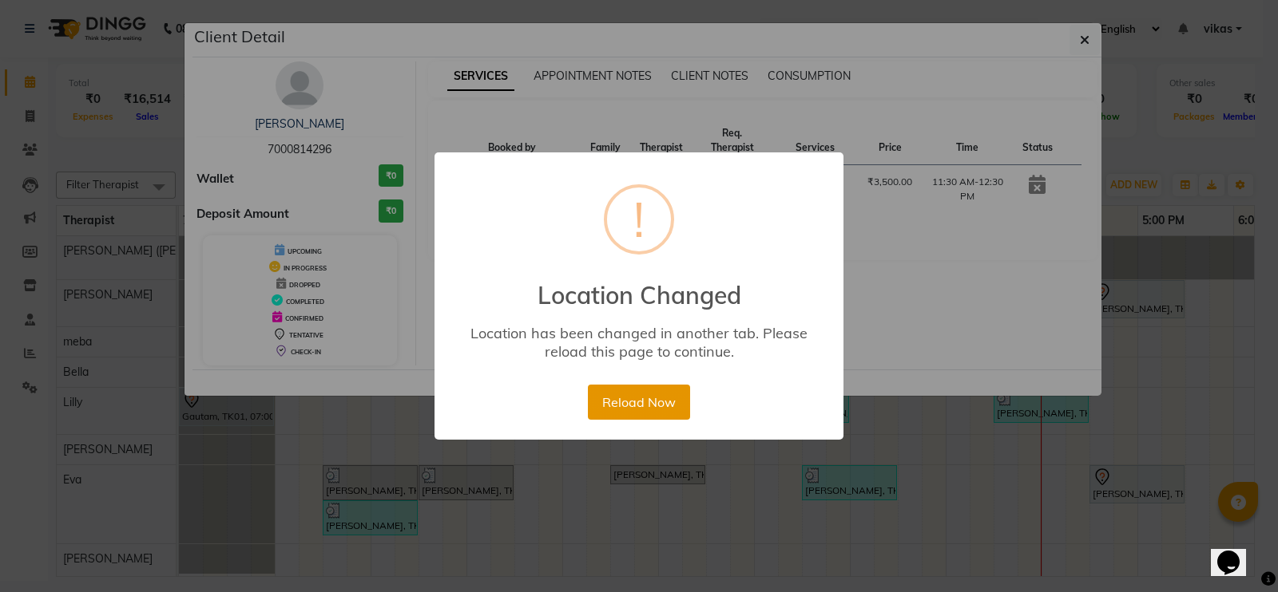
click at [608, 405] on button "Reload Now" at bounding box center [638, 402] width 101 height 35
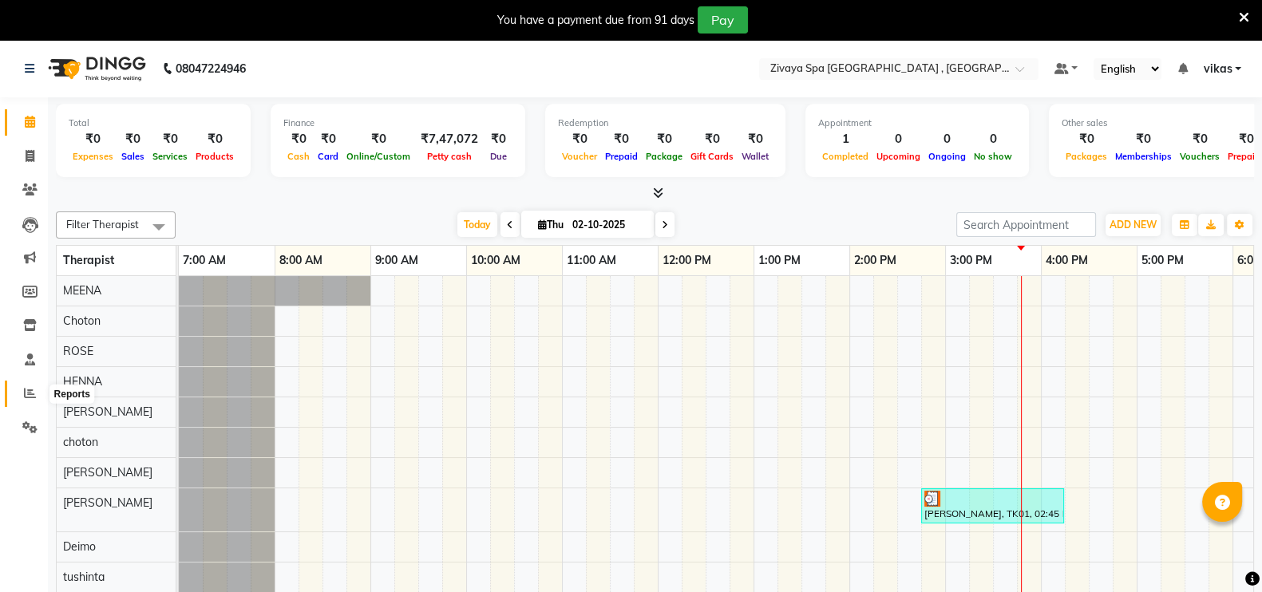
click at [29, 396] on icon at bounding box center [30, 393] width 12 height 12
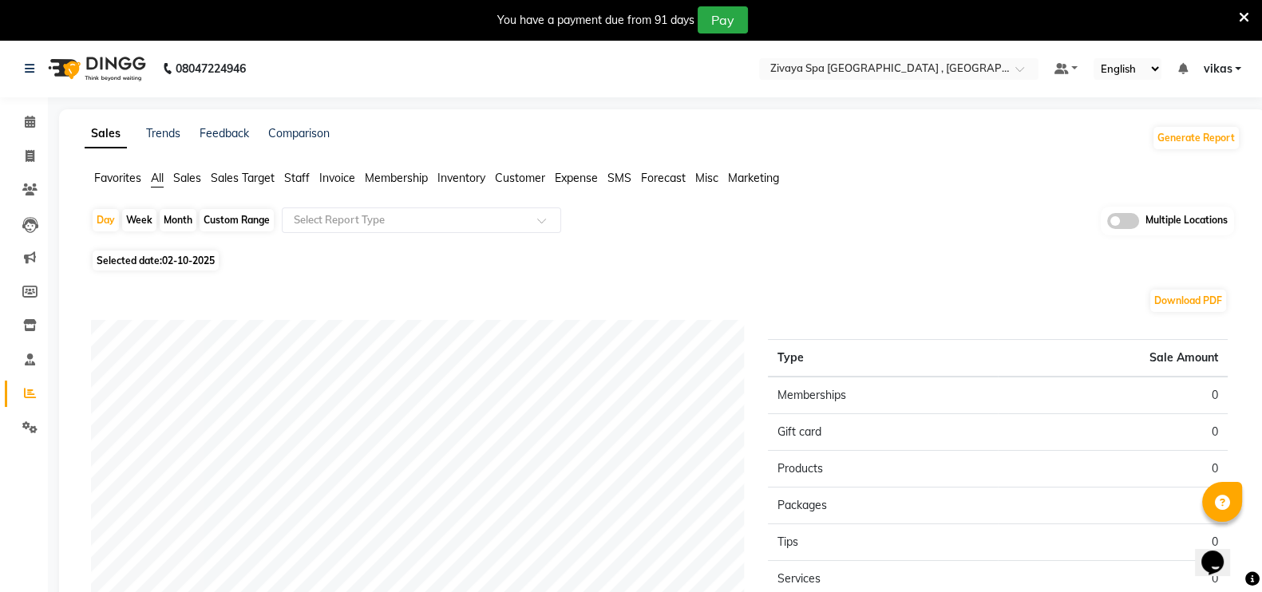
click at [206, 256] on span "02-10-2025" at bounding box center [188, 261] width 53 height 12
select select "10"
select select "2025"
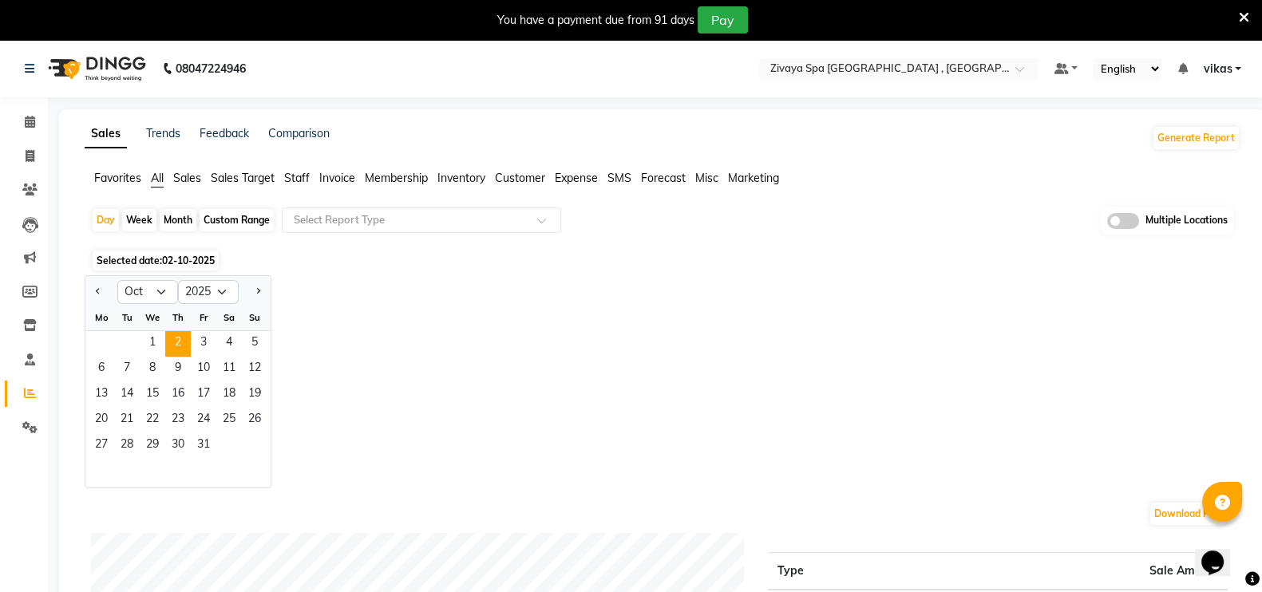
click at [172, 212] on div "Month" at bounding box center [178, 220] width 37 height 22
select select "10"
select select "2025"
click at [96, 287] on button "Previous month" at bounding box center [98, 292] width 13 height 26
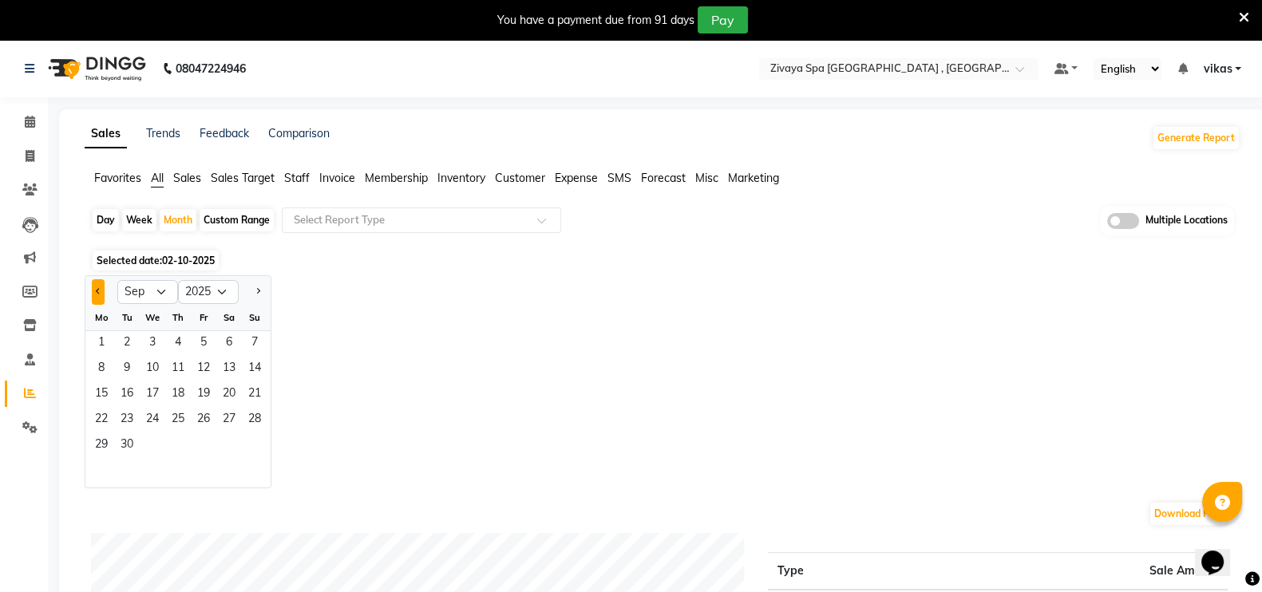
select select "8"
click at [206, 332] on span "1" at bounding box center [204, 344] width 26 height 26
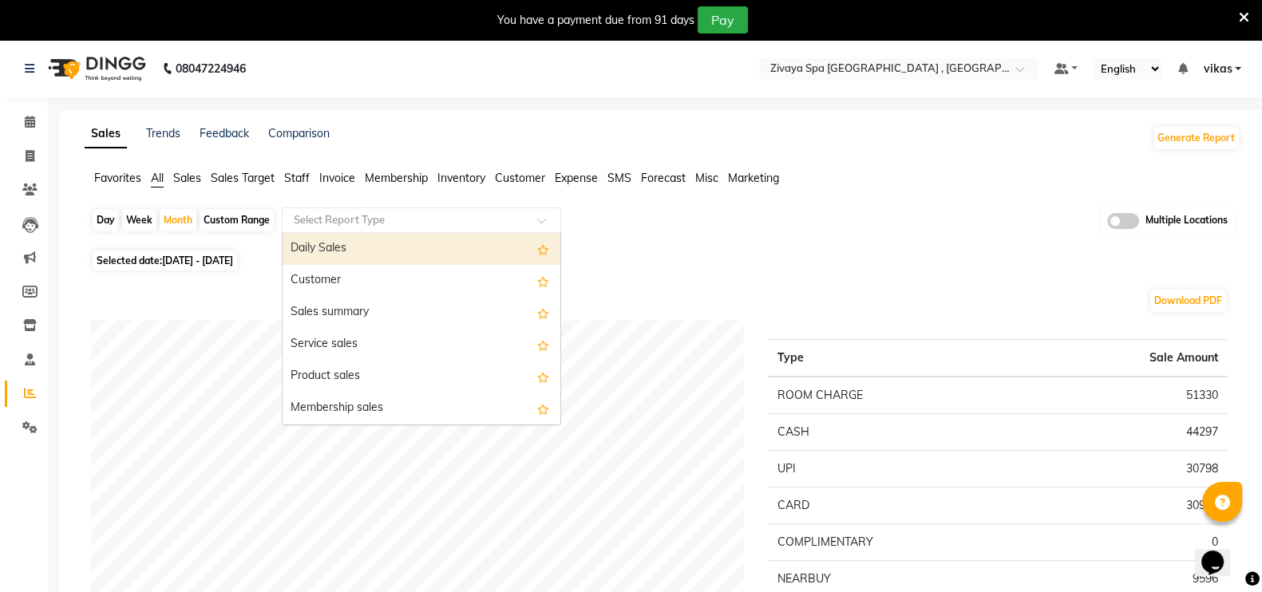
click at [331, 210] on div "Select Report Type" at bounding box center [421, 221] width 279 height 26
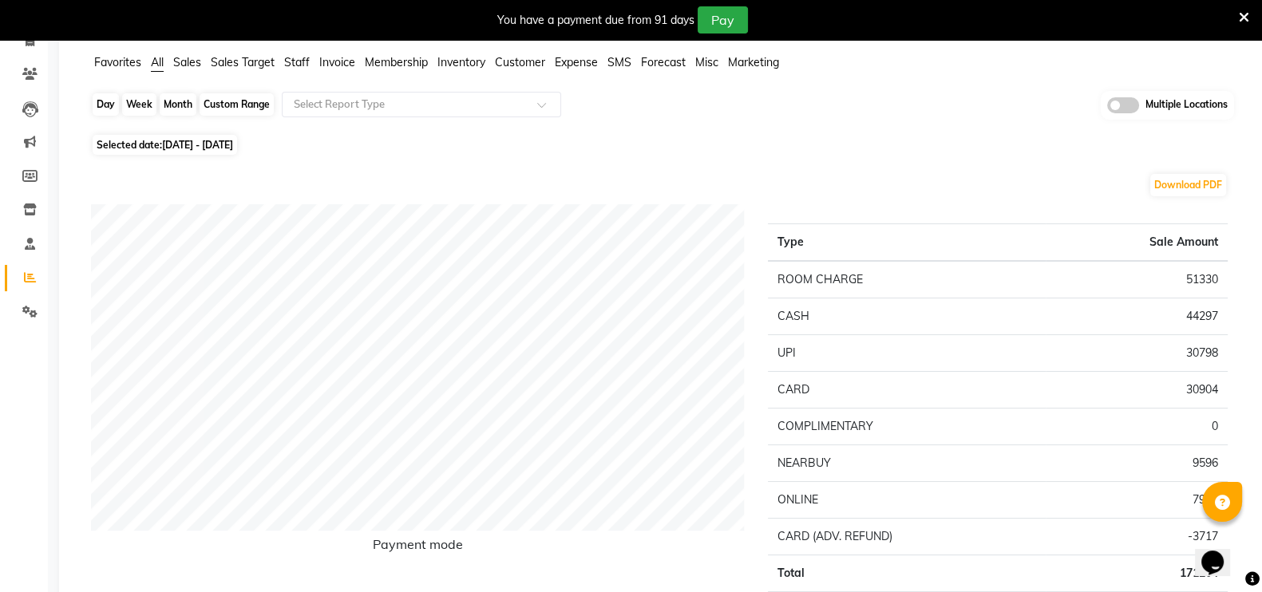
click at [171, 109] on div "Month" at bounding box center [178, 104] width 37 height 22
select select "8"
select select "2025"
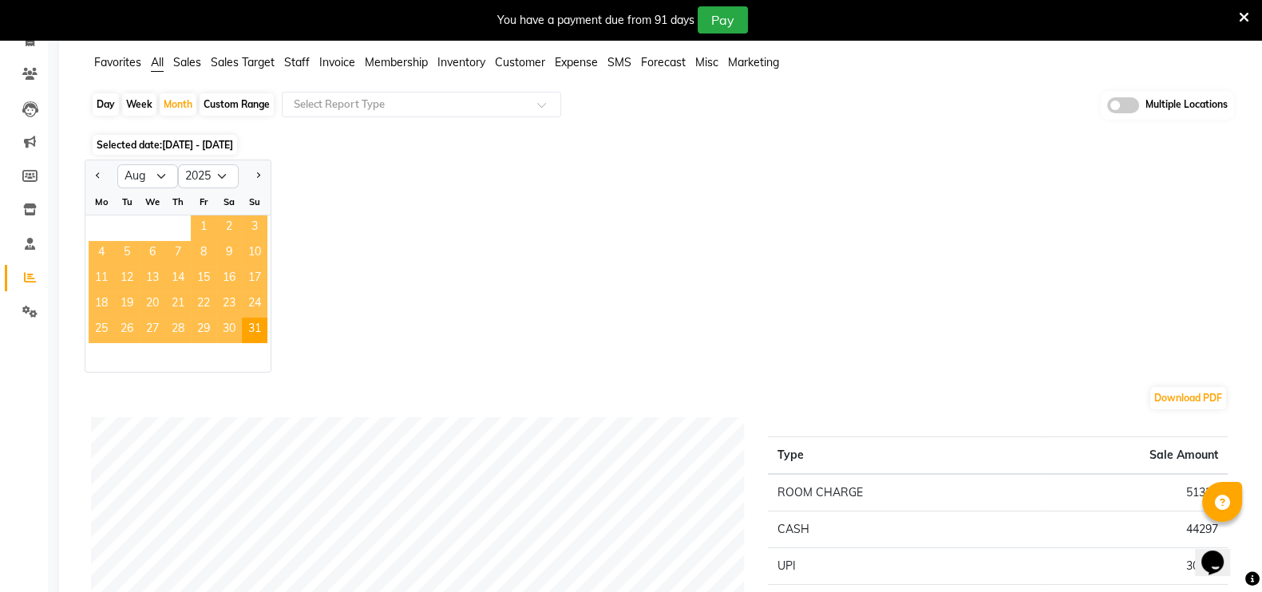
click at [199, 228] on span "1" at bounding box center [204, 229] width 26 height 26
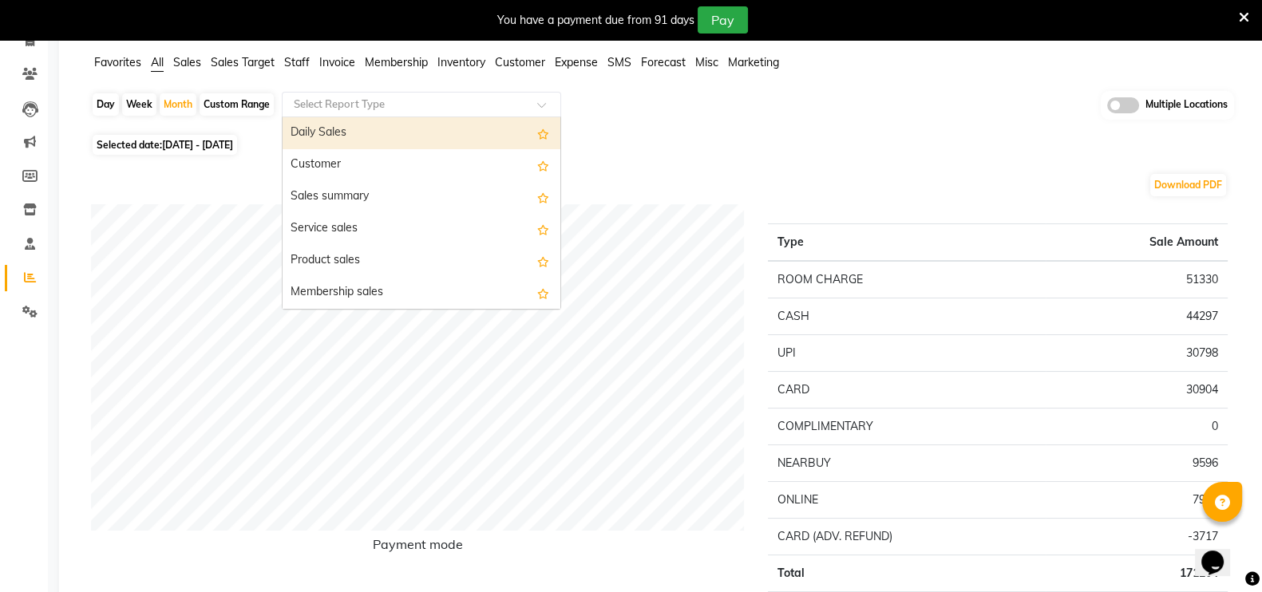
click at [423, 102] on input "text" at bounding box center [406, 105] width 230 height 16
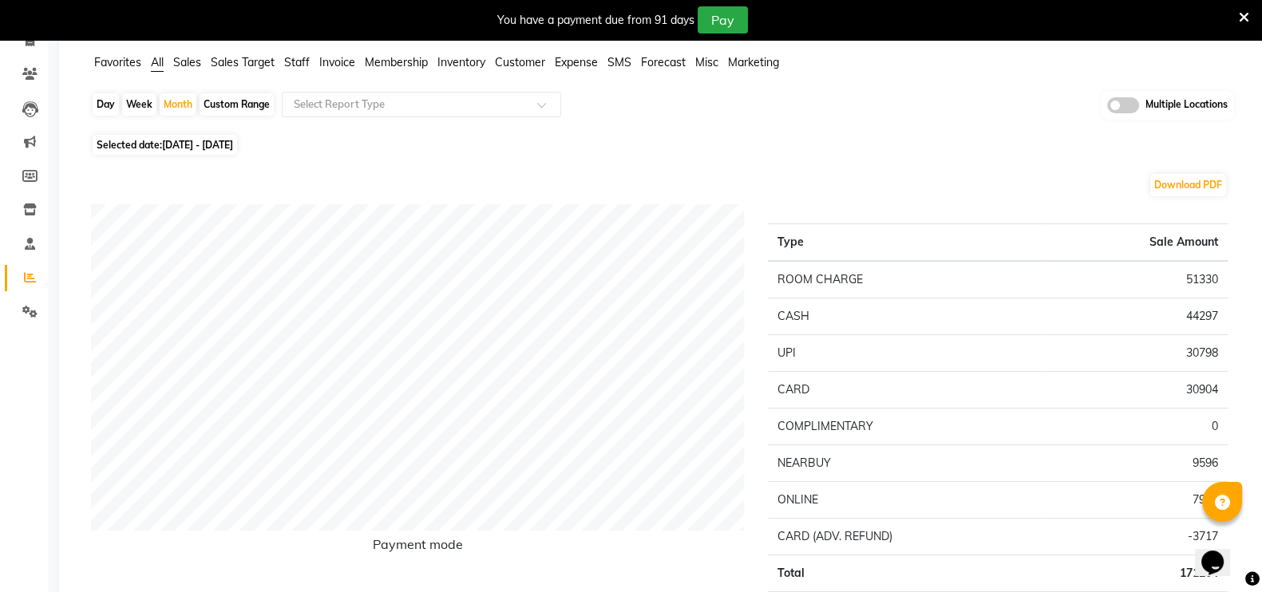
click at [803, 240] on th "Type" at bounding box center [907, 243] width 278 height 38
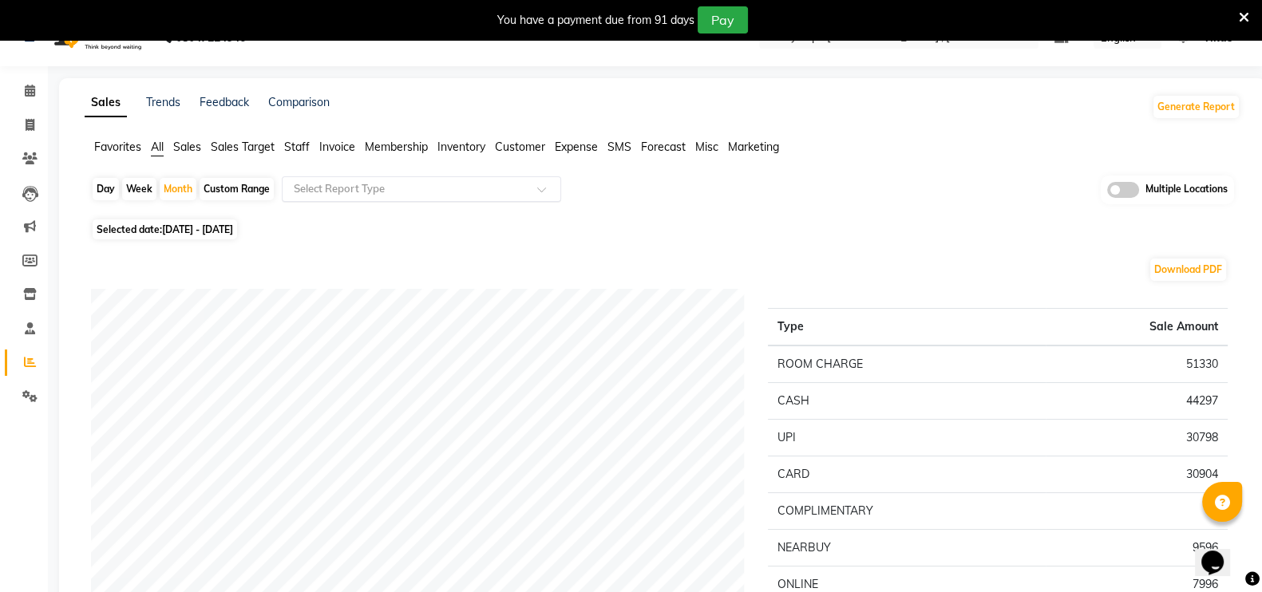
scroll to position [30, 0]
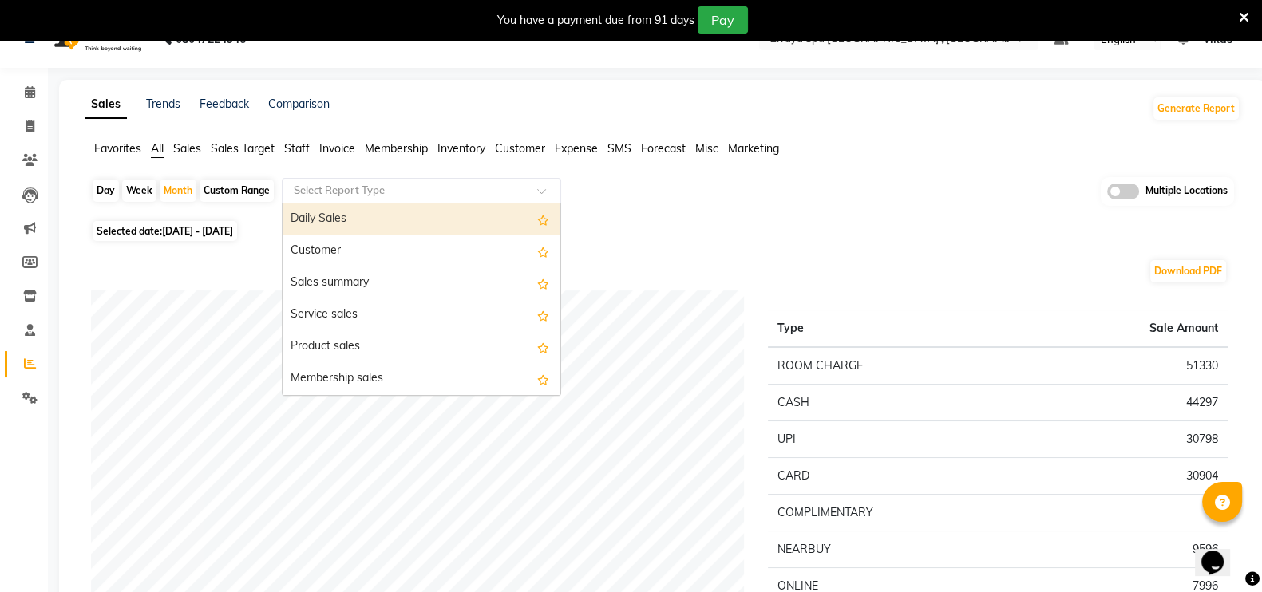
click at [414, 184] on input "text" at bounding box center [406, 191] width 230 height 16
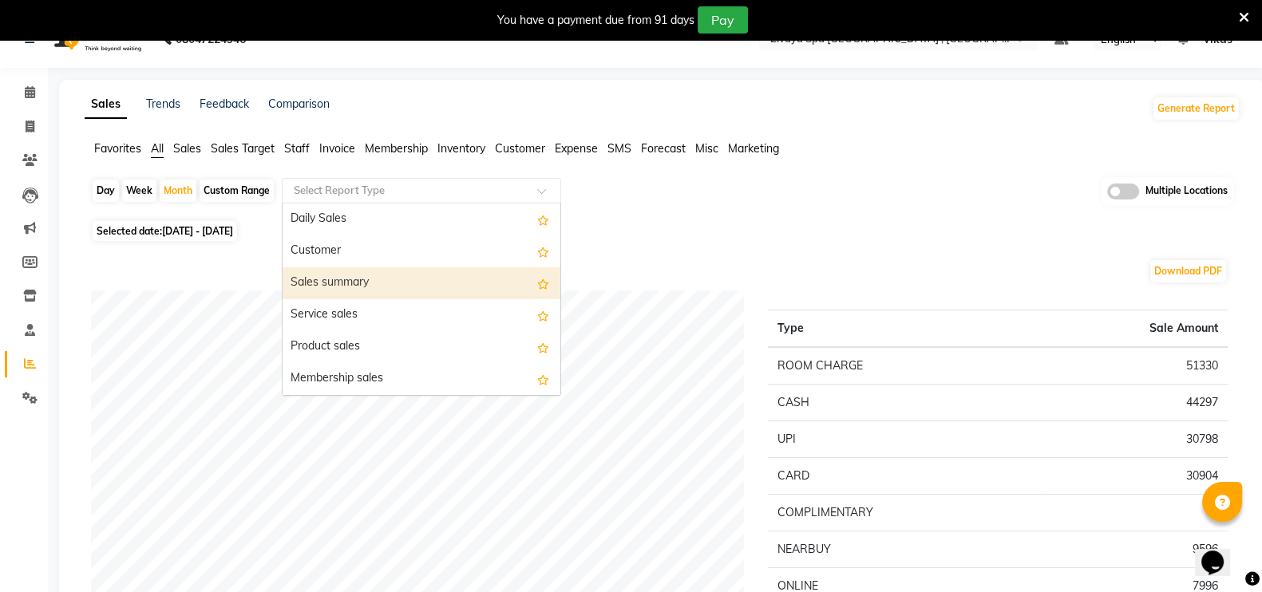
click at [386, 277] on div "Sales summary" at bounding box center [422, 284] width 278 height 32
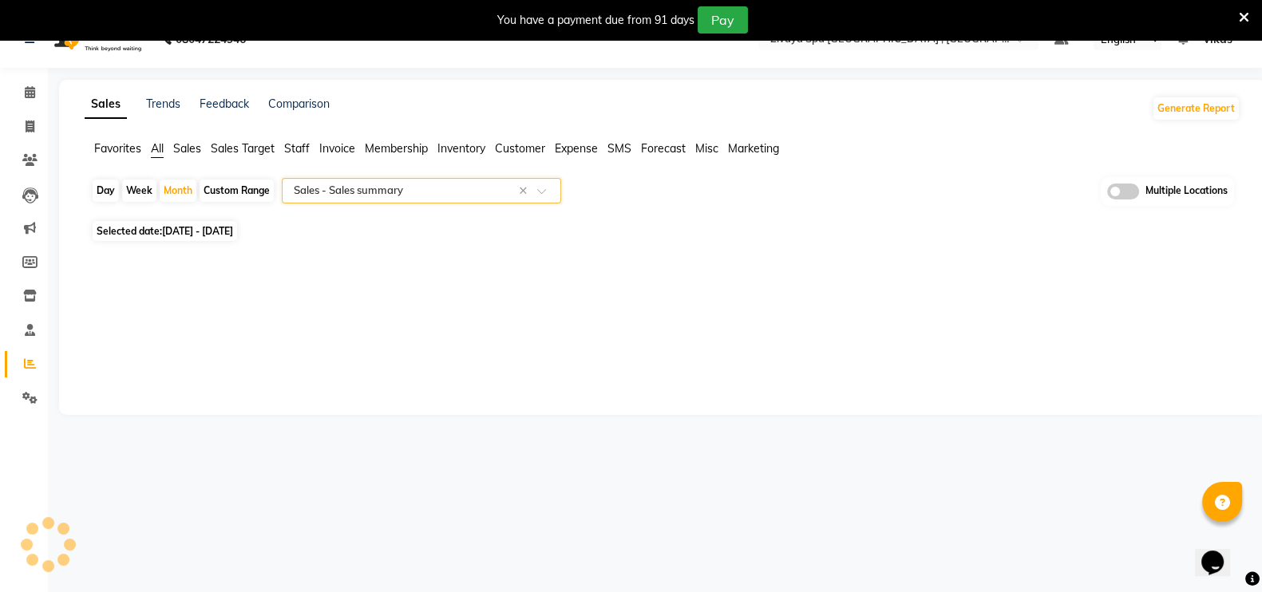
select select "full_report"
select select "csv"
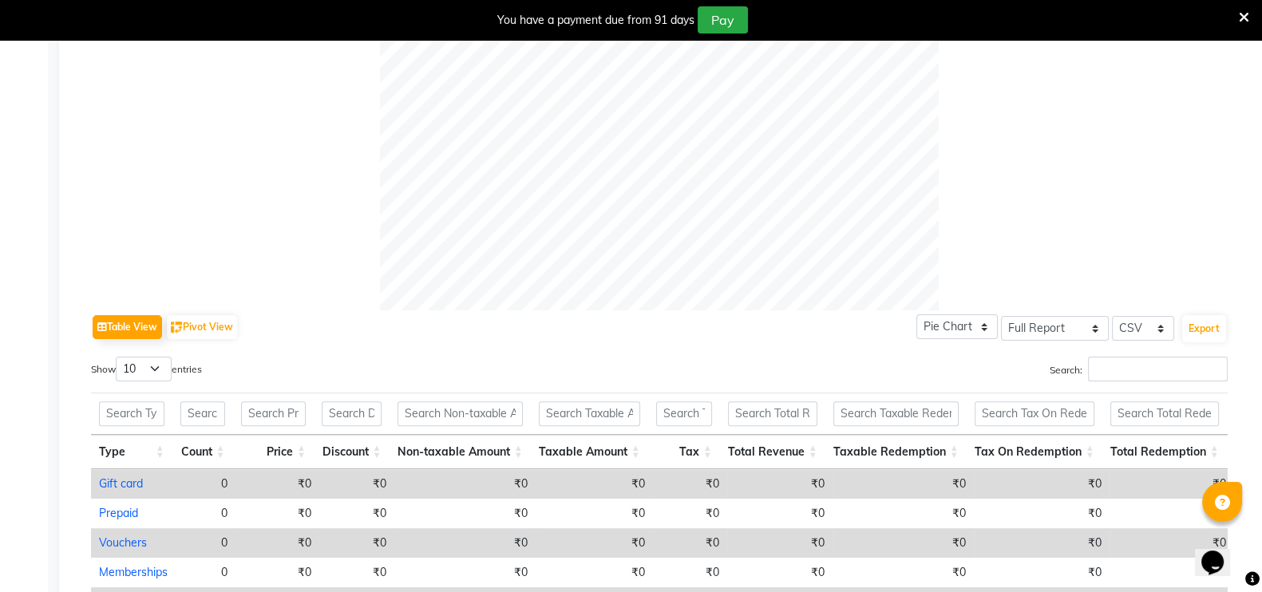
scroll to position [552, 0]
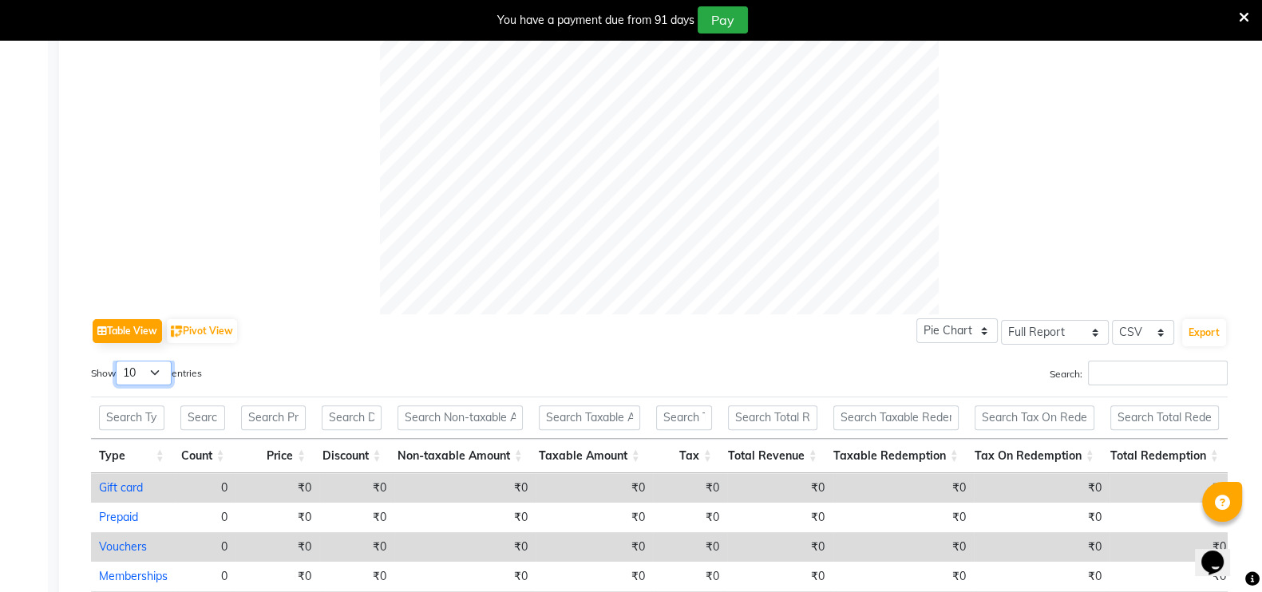
click at [160, 369] on select "10 25 50 100" at bounding box center [144, 373] width 56 height 25
select select "25"
click at [118, 361] on select "10 25 50 100" at bounding box center [144, 373] width 56 height 25
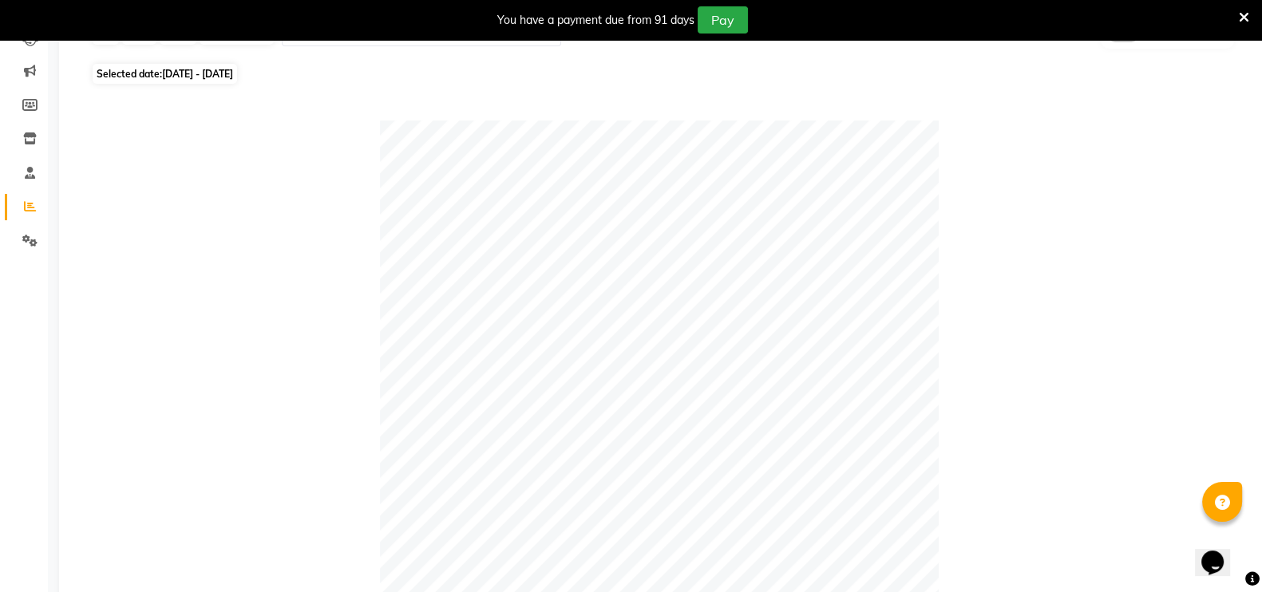
scroll to position [0, 0]
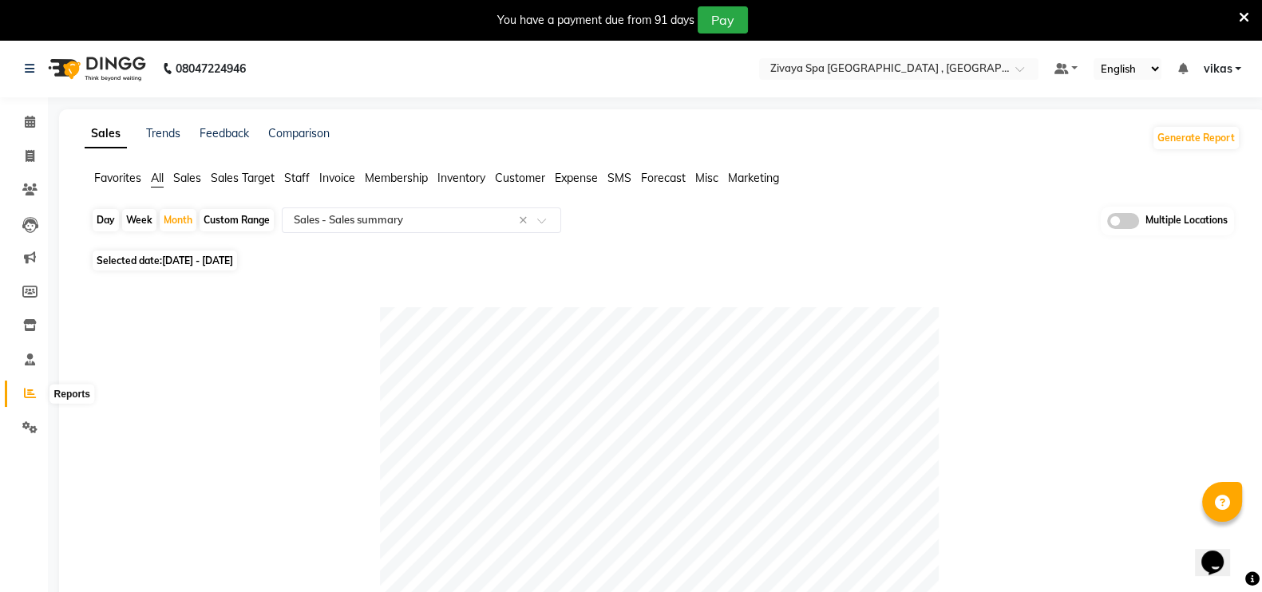
click at [34, 390] on icon at bounding box center [30, 393] width 12 height 12
click at [38, 321] on span at bounding box center [30, 326] width 28 height 18
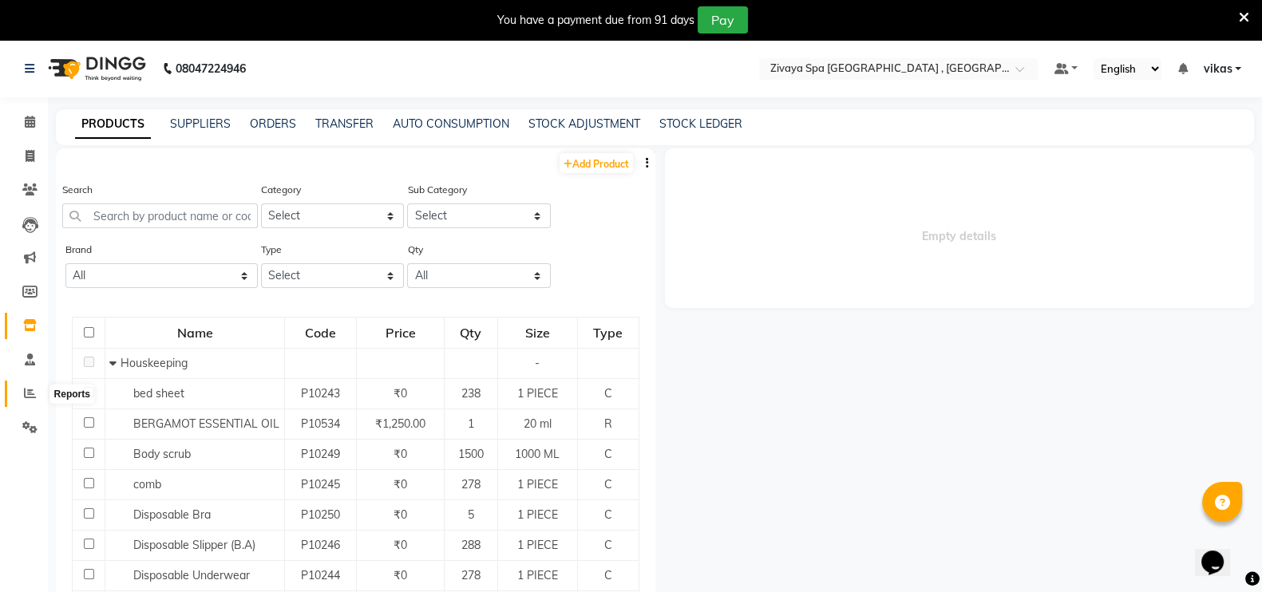
click at [31, 397] on icon at bounding box center [30, 393] width 12 height 12
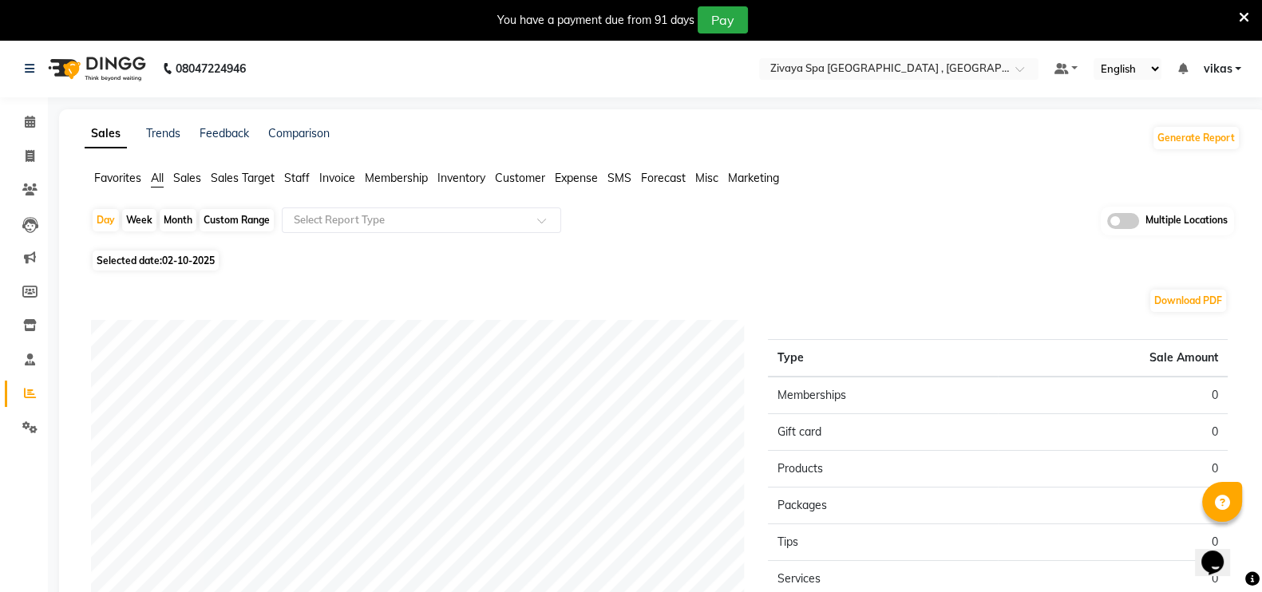
click at [172, 219] on div "Month" at bounding box center [178, 220] width 37 height 22
select select "10"
select select "2025"
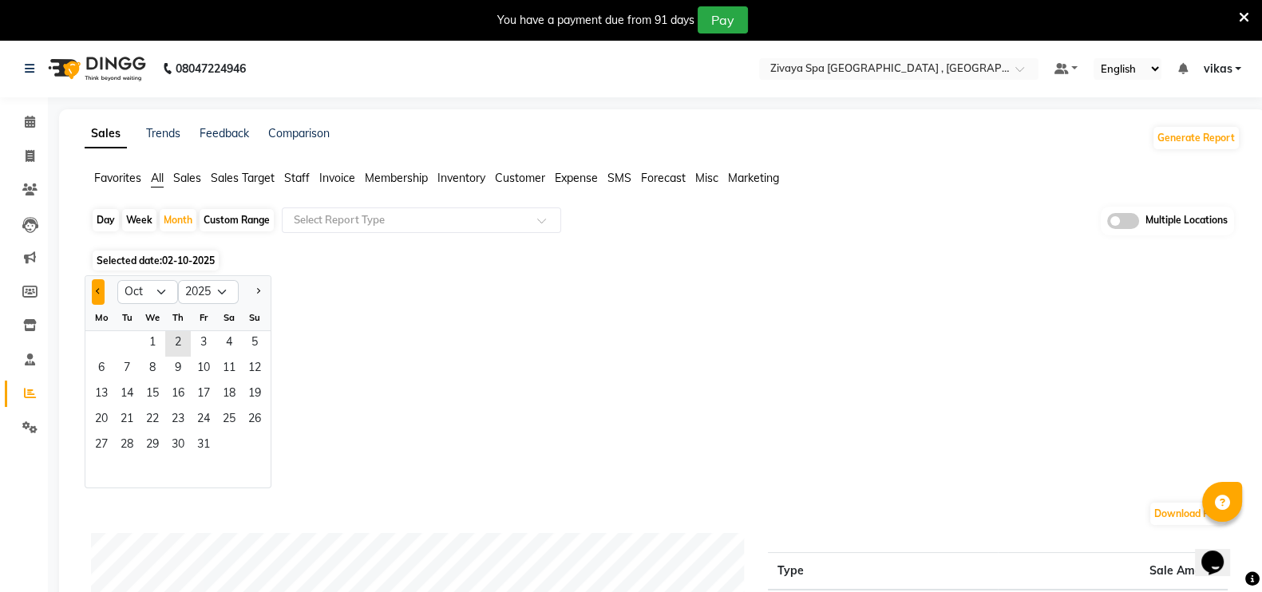
click at [92, 293] on button "Previous month" at bounding box center [98, 292] width 13 height 26
select select "8"
click at [212, 337] on span "1" at bounding box center [204, 344] width 26 height 26
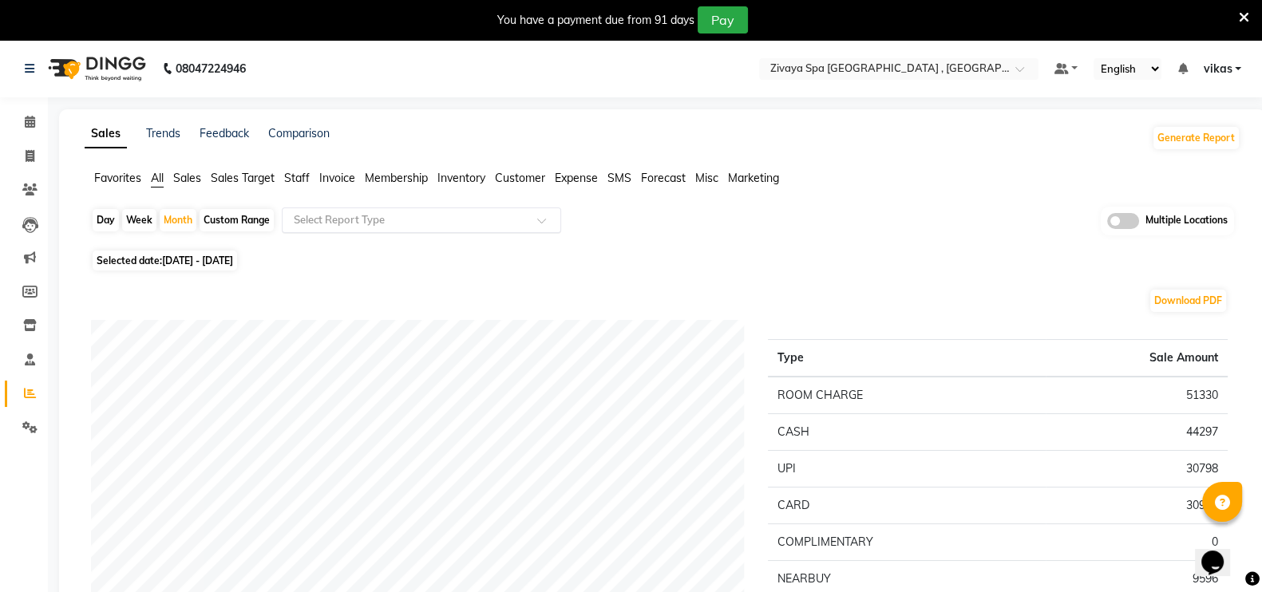
click at [348, 230] on div "Select Report Type" at bounding box center [421, 221] width 279 height 26
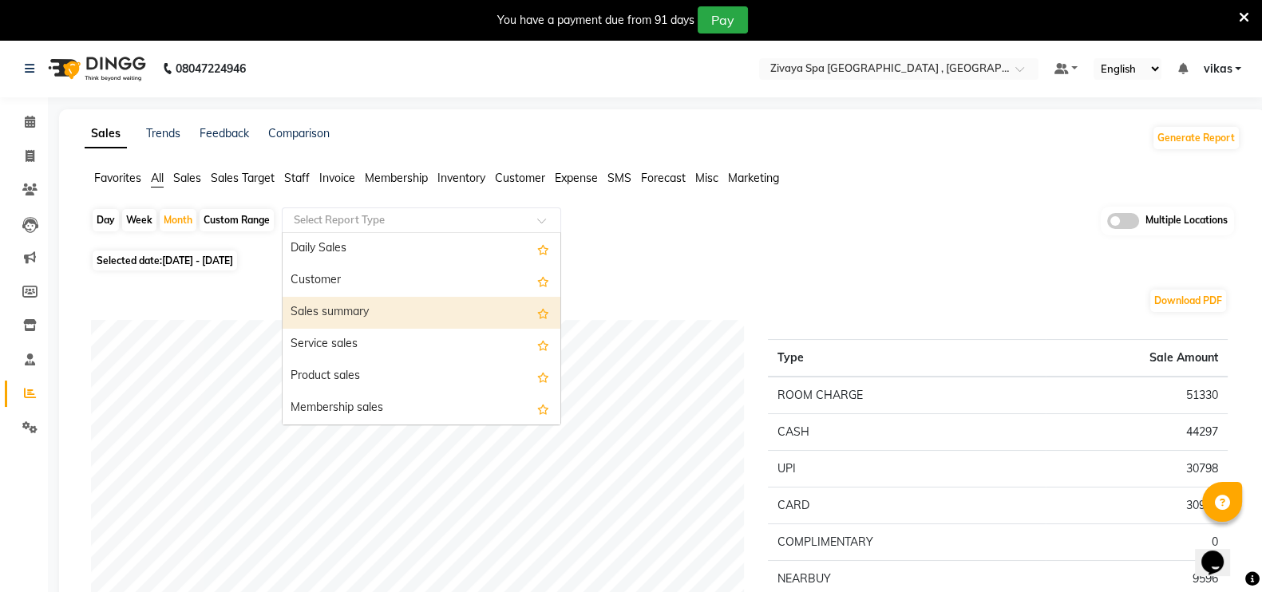
click at [327, 303] on div "Sales summary" at bounding box center [422, 313] width 278 height 32
select select "full_report"
select select "csv"
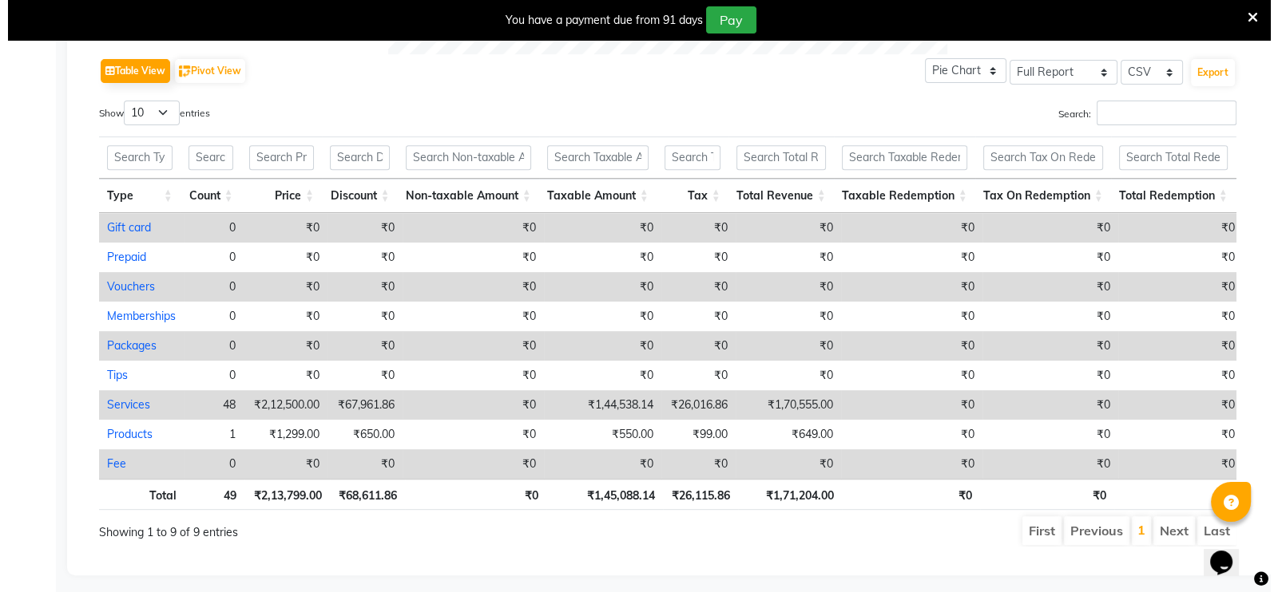
scroll to position [847, 0]
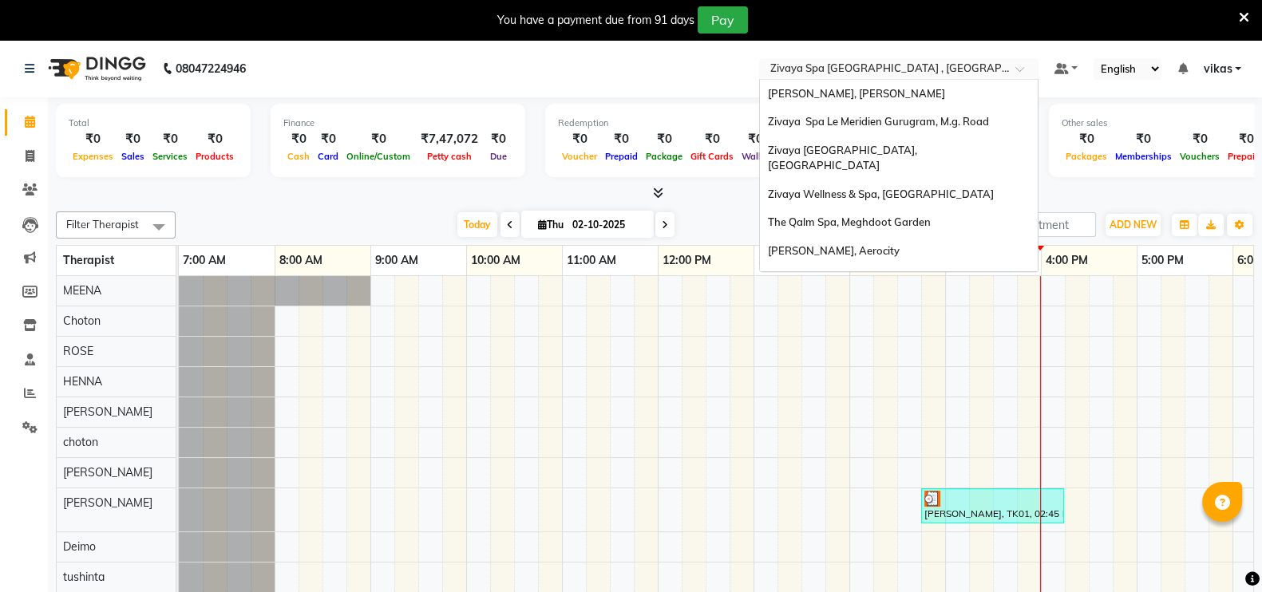
scroll to position [192, 0]
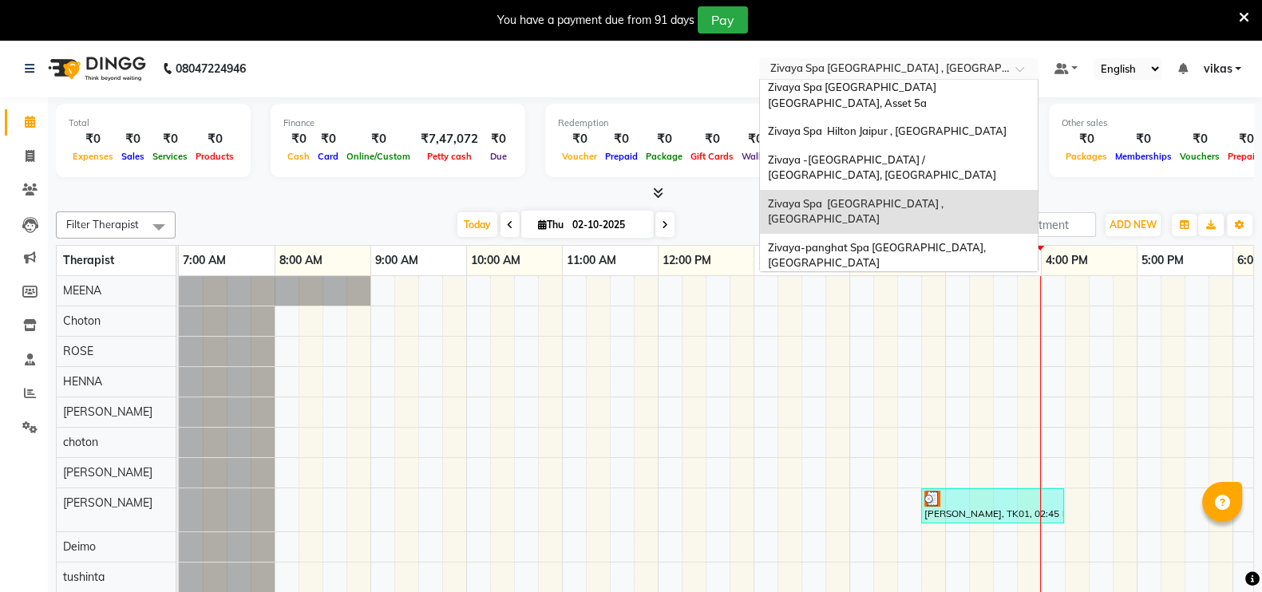
click at [907, 61] on div "× Zivaya Spa [GEOGRAPHIC_DATA] , [GEOGRAPHIC_DATA]" at bounding box center [891, 69] width 240 height 16
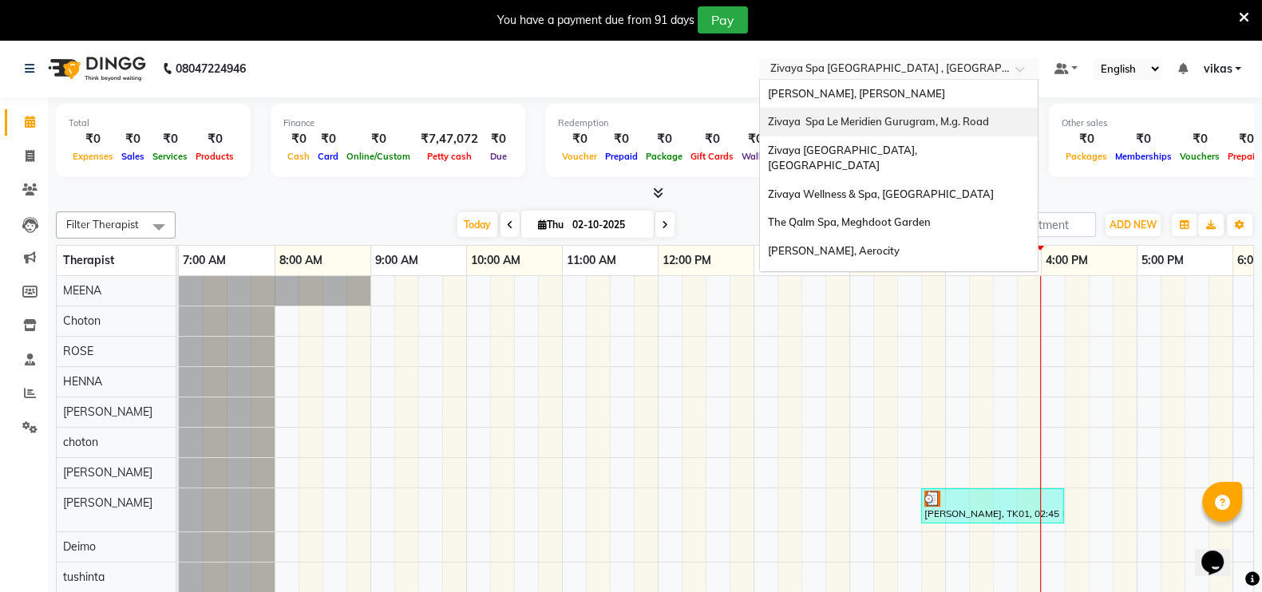
click at [859, 121] on span "Zivaya Spa Le Meridien Gurugram, M.g. Road" at bounding box center [878, 121] width 221 height 13
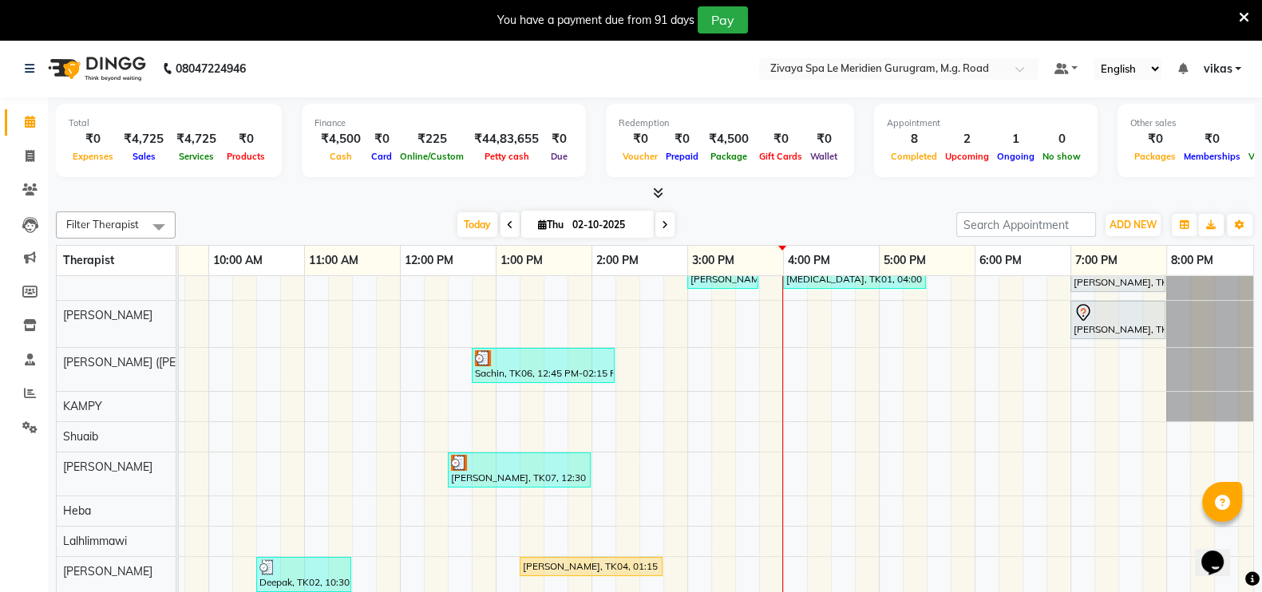
scroll to position [23, 0]
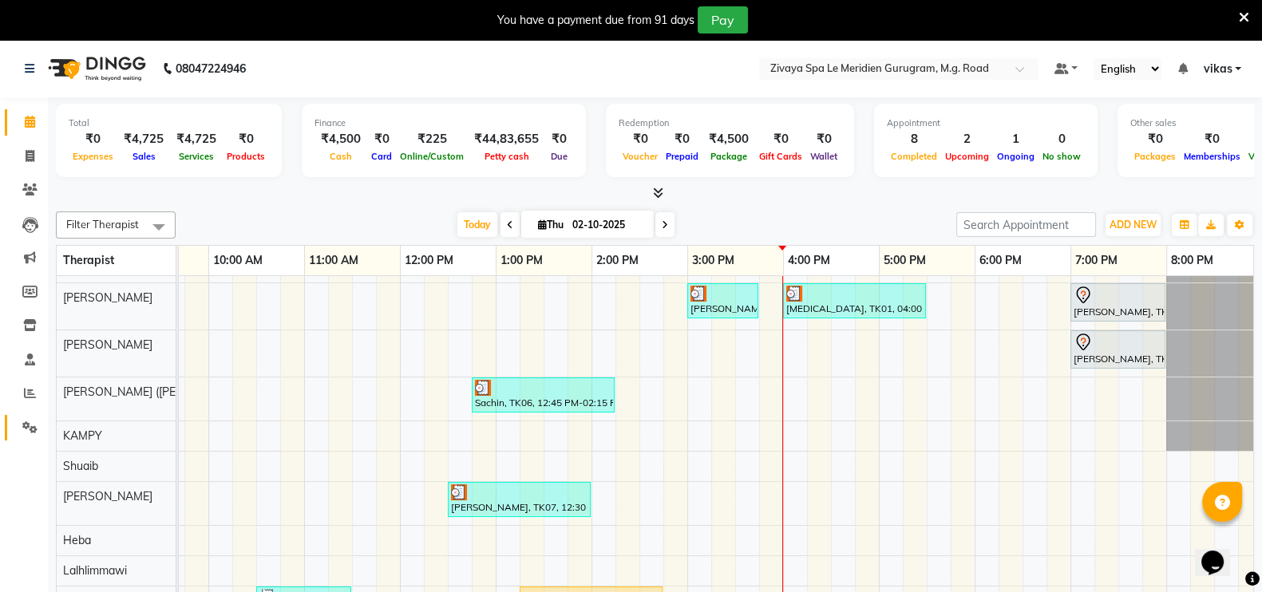
click at [24, 417] on link "Settings" at bounding box center [24, 428] width 38 height 26
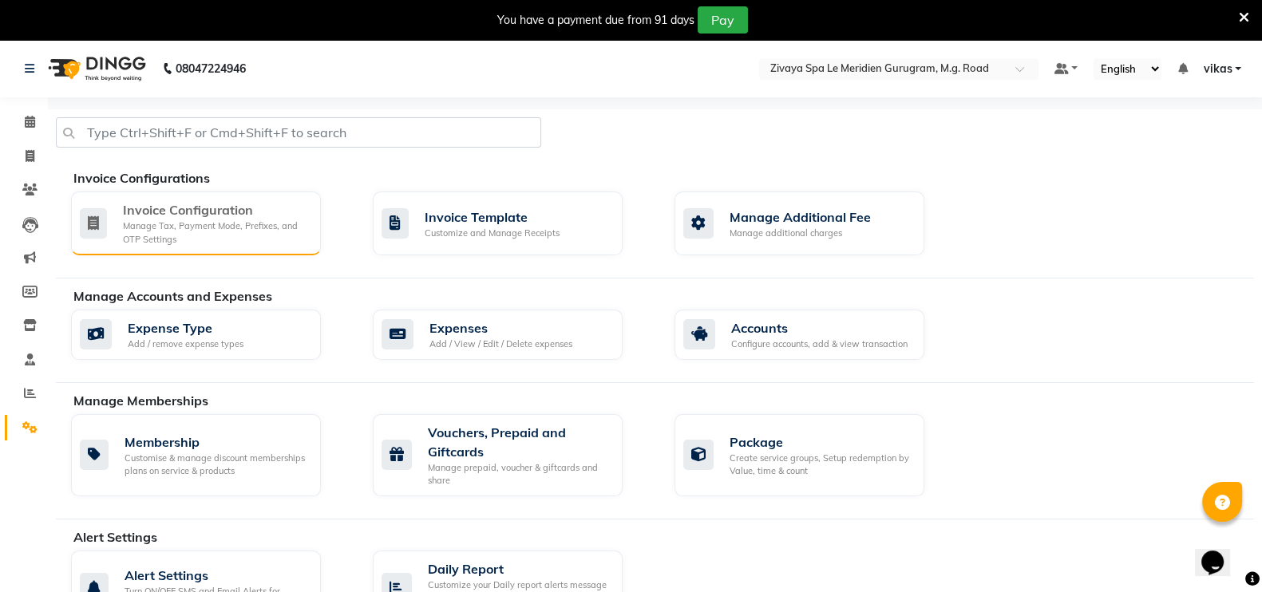
click at [176, 215] on div "Invoice Configuration" at bounding box center [215, 209] width 185 height 19
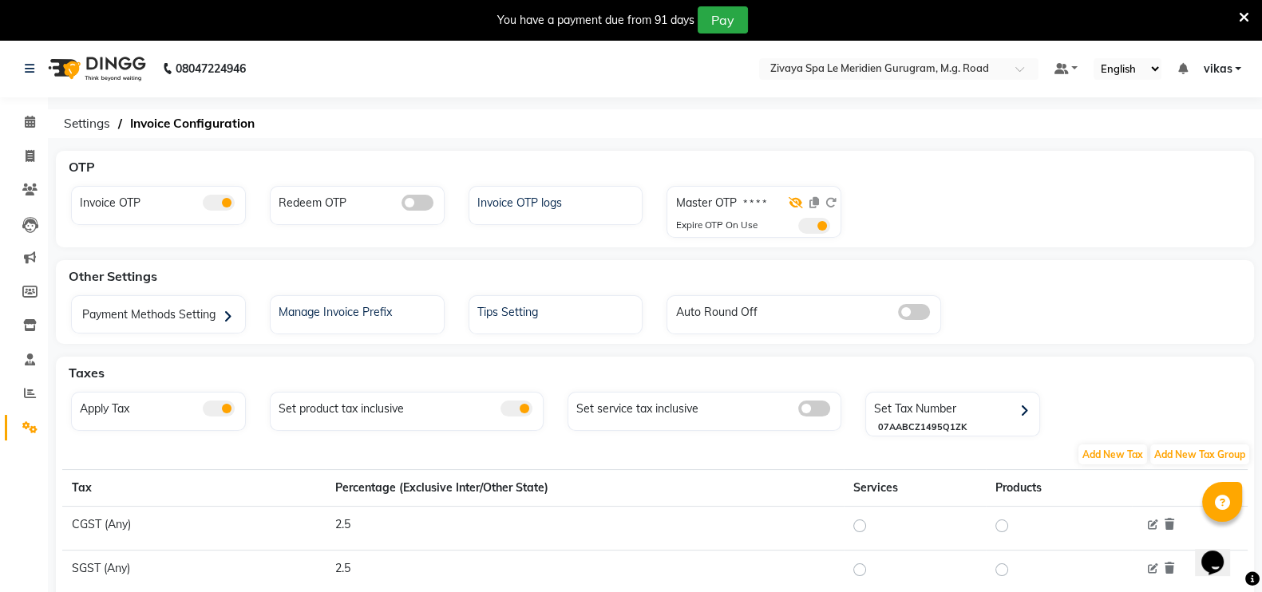
click at [792, 202] on icon at bounding box center [796, 202] width 14 height 11
click at [821, 223] on span at bounding box center [815, 226] width 32 height 16
click at [799, 228] on input "checkbox" at bounding box center [799, 228] width 0 height 0
